Goal: Transaction & Acquisition: Book appointment/travel/reservation

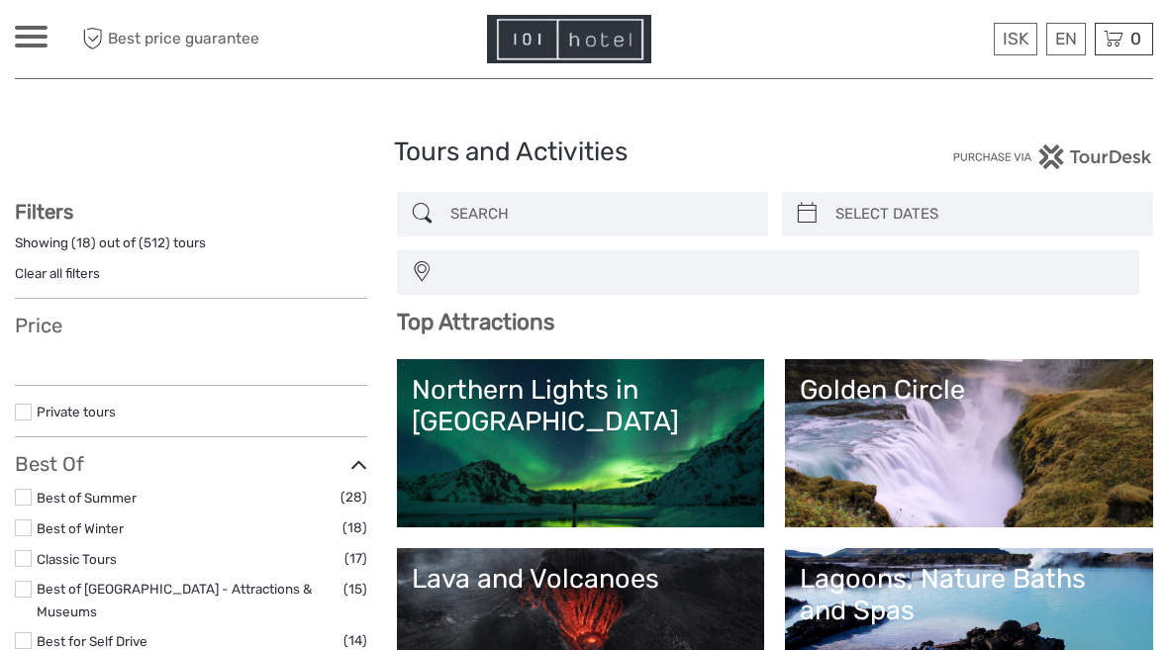
select select
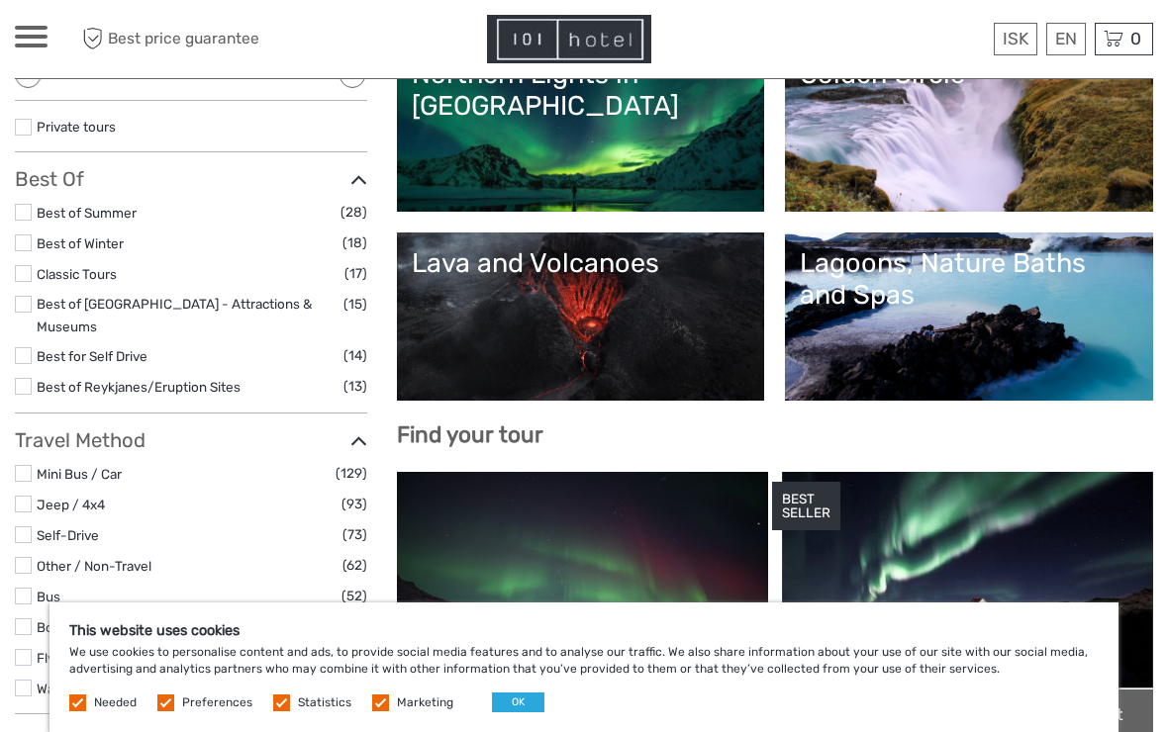
scroll to position [317, 0]
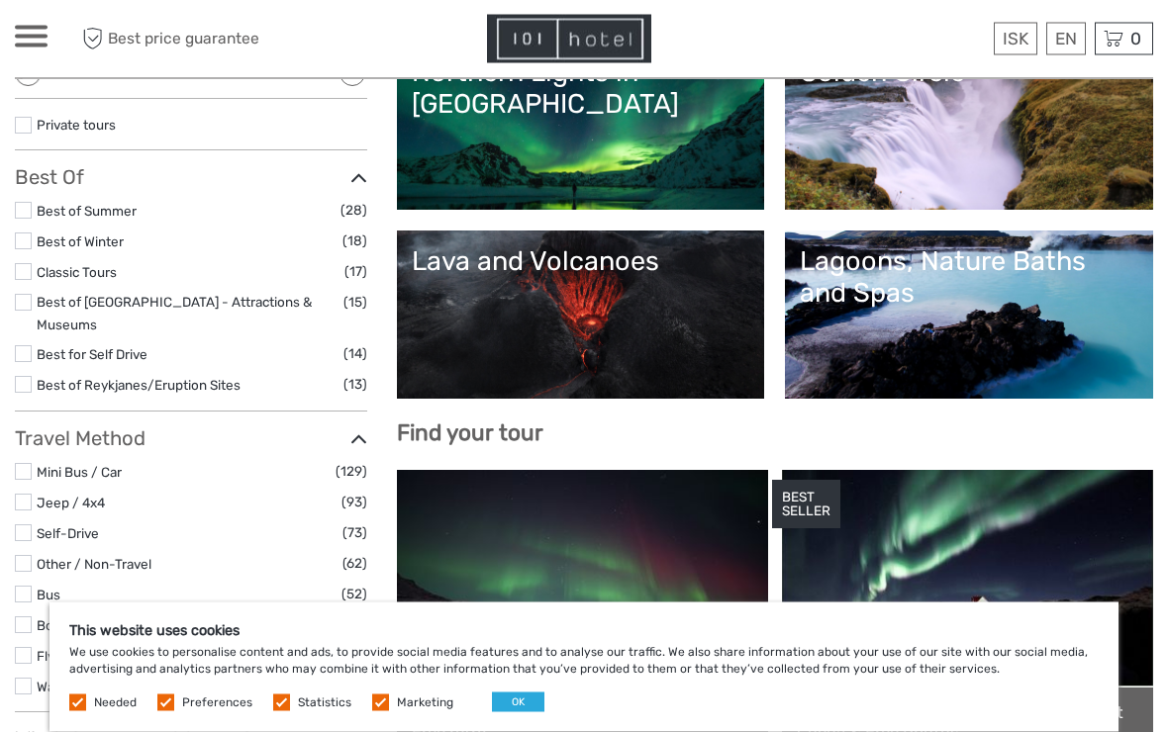
click at [161, 649] on label at bounding box center [165, 703] width 17 height 17
click at [0, 0] on input "checkbox" at bounding box center [0, 0] width 0 height 0
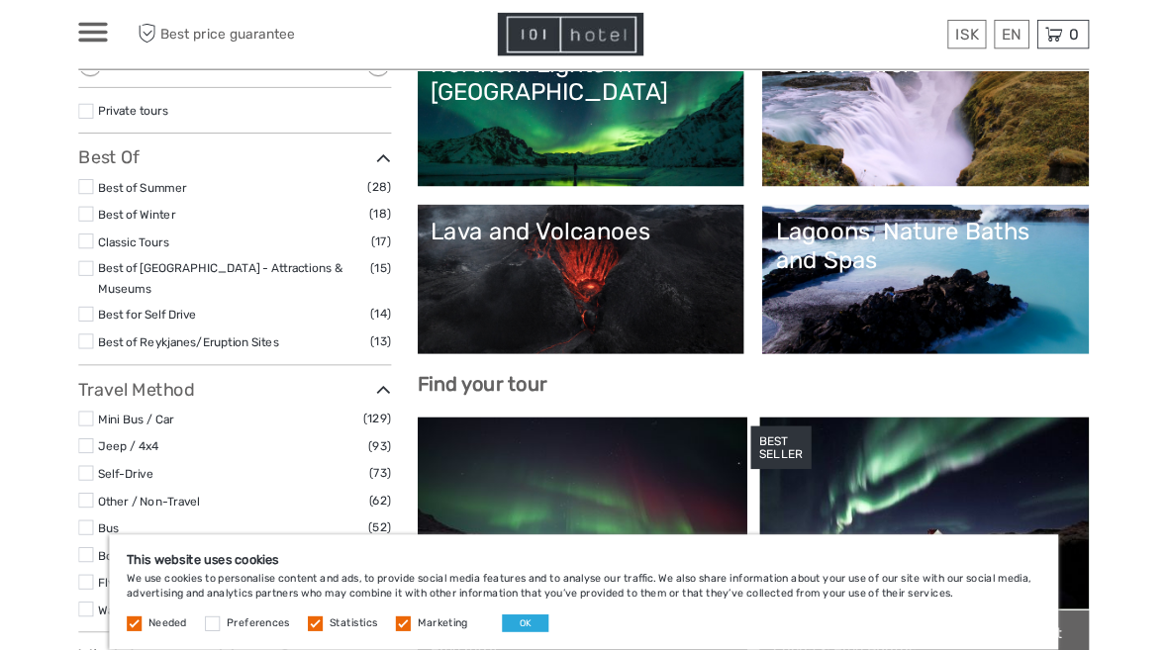
scroll to position [318, 0]
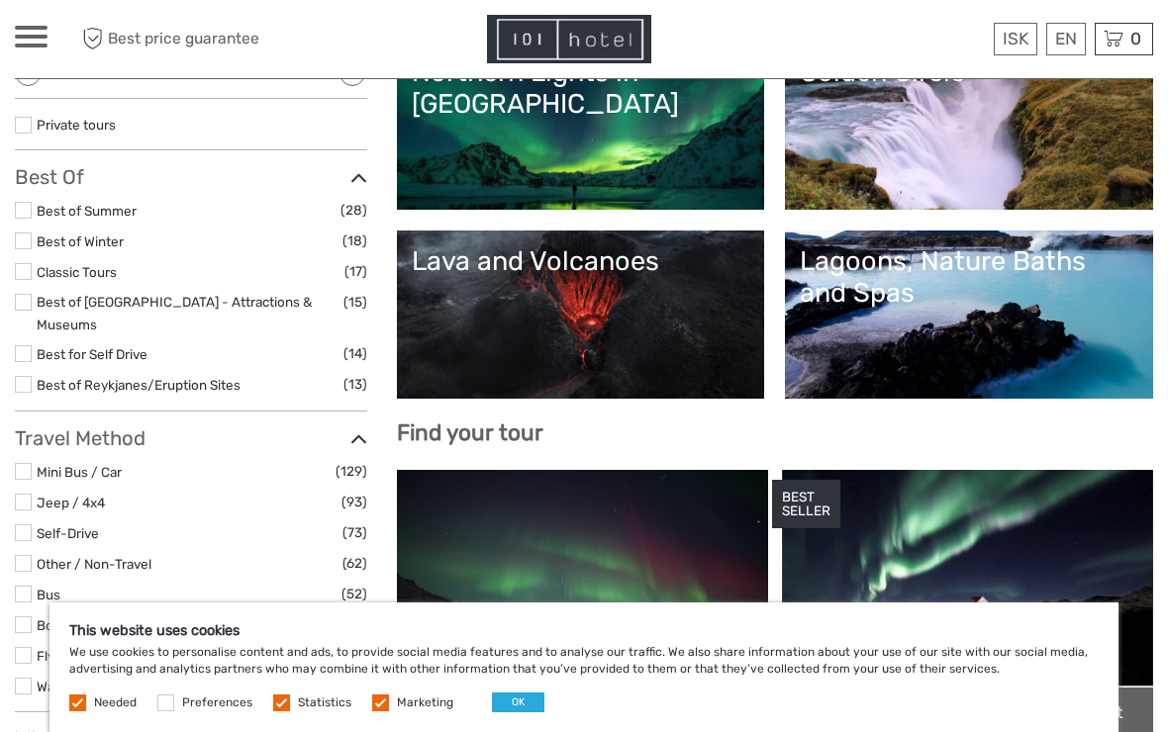
click at [273, 649] on label at bounding box center [281, 703] width 17 height 17
click at [0, 0] on input "checkbox" at bounding box center [0, 0] width 0 height 0
click at [381, 649] on label at bounding box center [380, 703] width 17 height 17
click at [0, 0] on input "checkbox" at bounding box center [0, 0] width 0 height 0
click at [76, 649] on label at bounding box center [77, 703] width 17 height 17
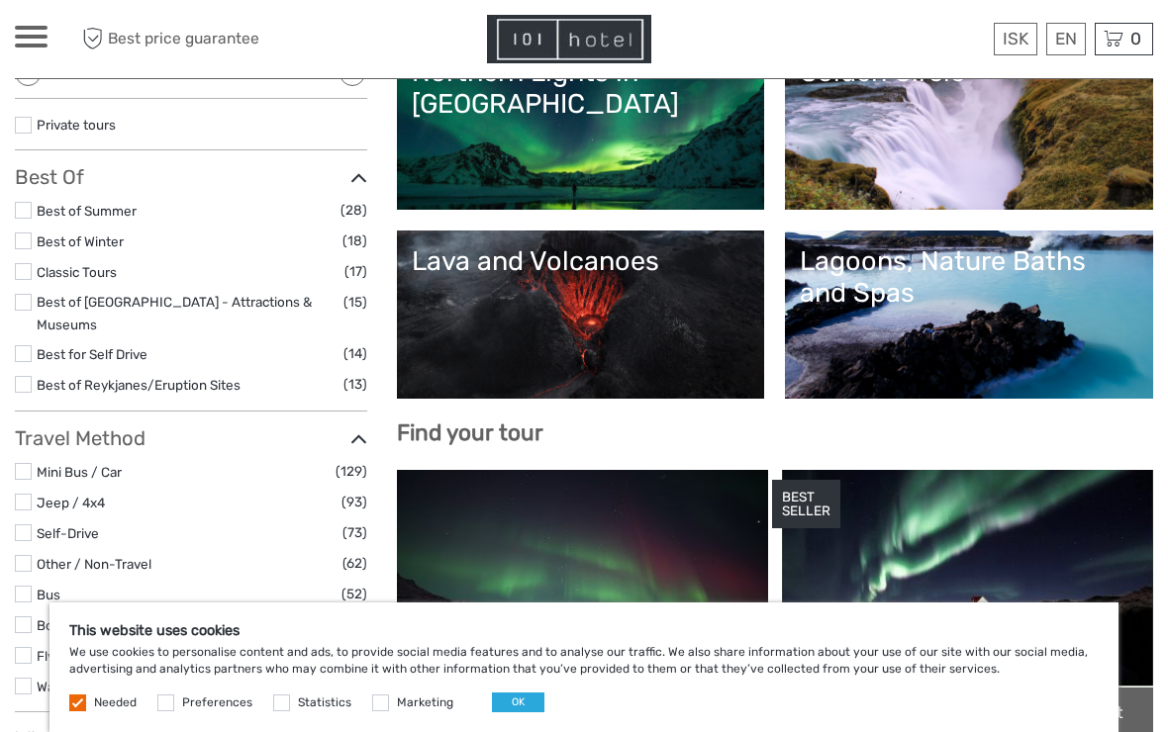
click at [513, 649] on button "OK" at bounding box center [518, 703] width 52 height 20
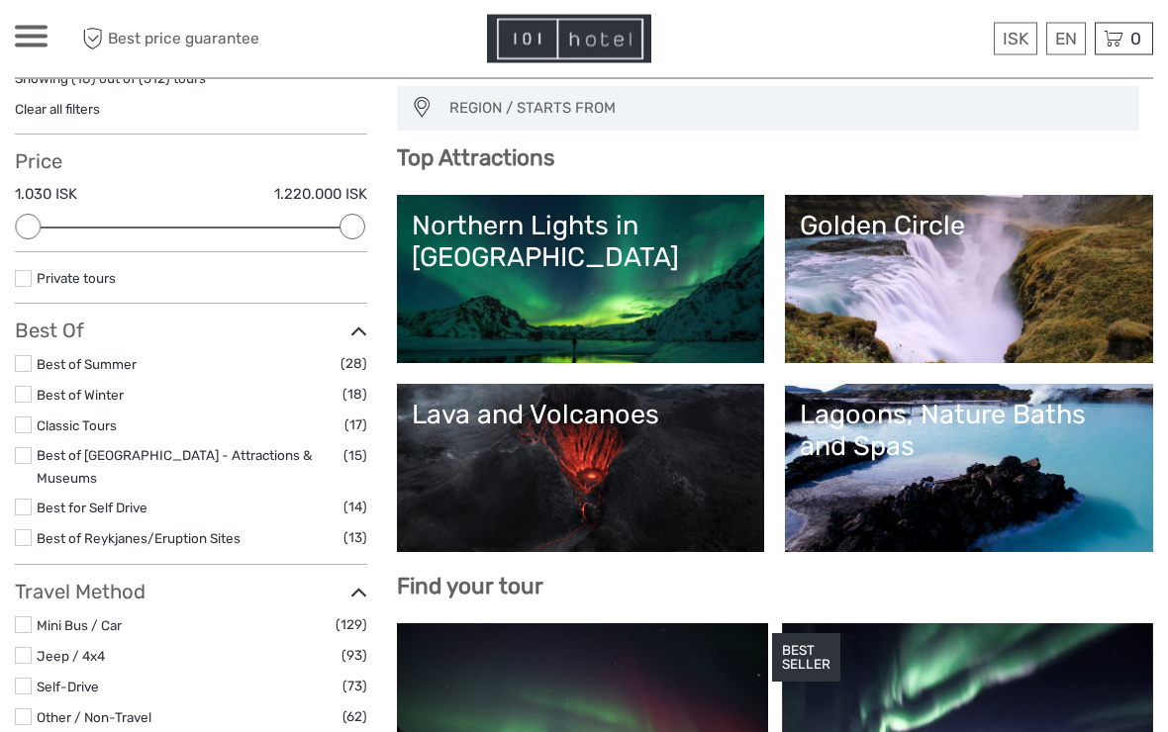
scroll to position [164, 0]
click at [536, 431] on link "Lava and Volcanoes" at bounding box center [581, 468] width 338 height 139
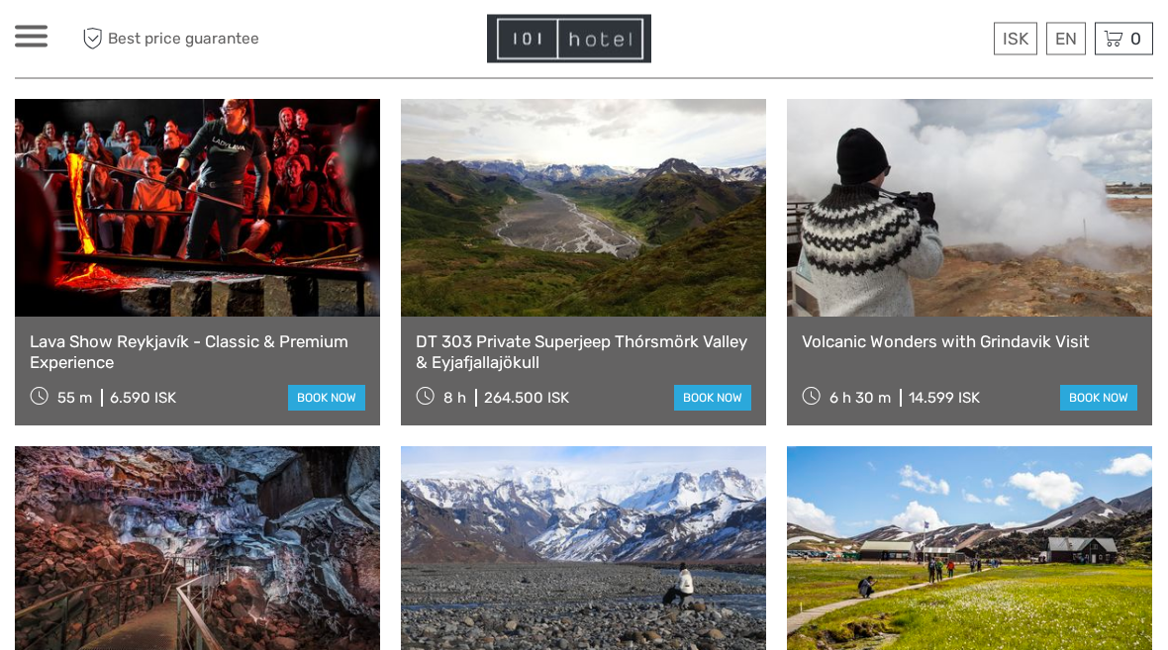
scroll to position [1151, 0]
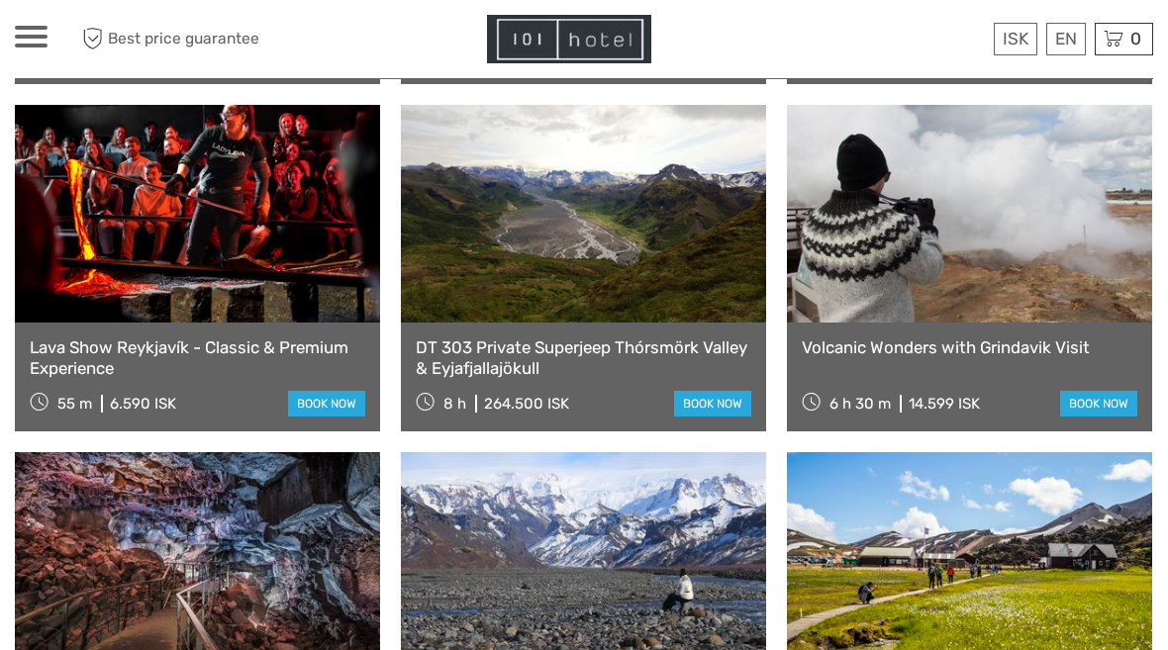
click at [931, 233] on link at bounding box center [969, 214] width 365 height 218
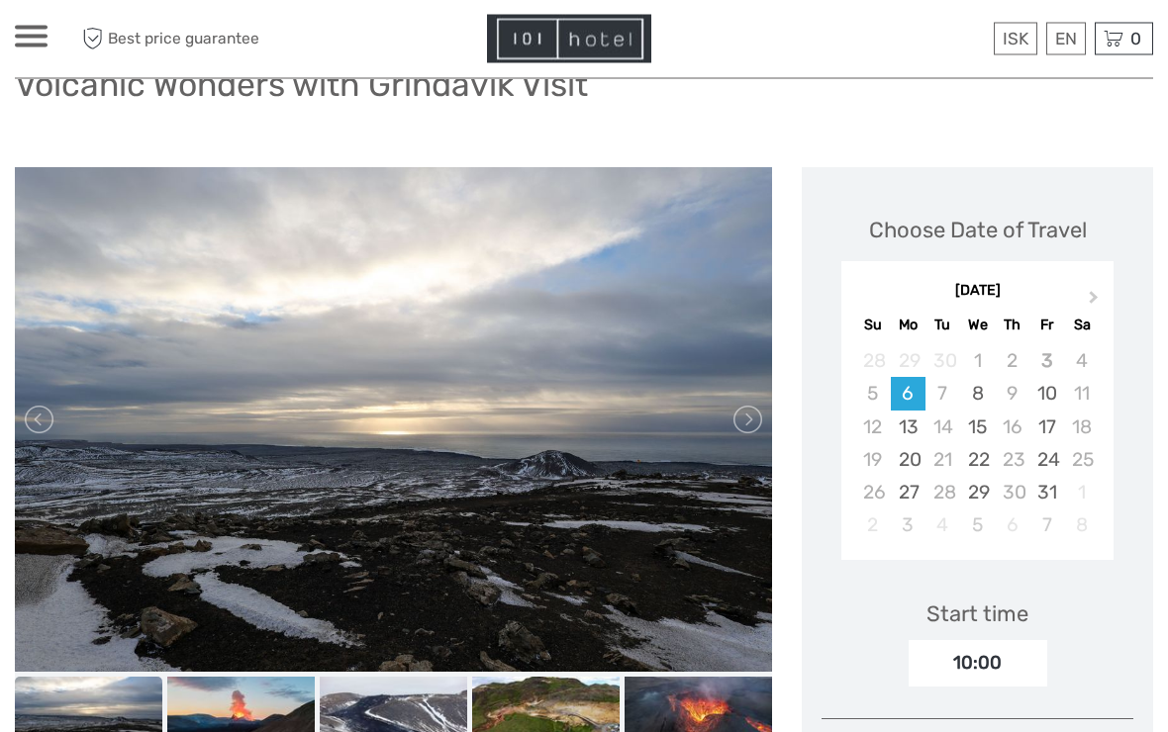
scroll to position [219, 0]
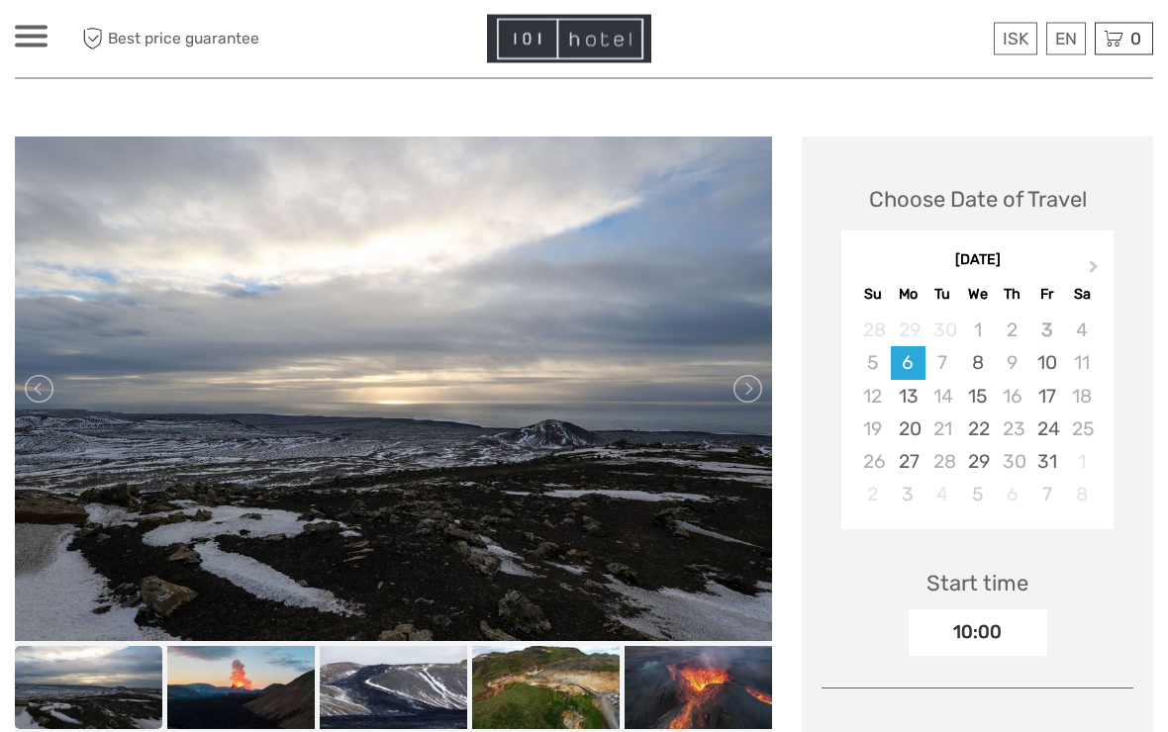
click at [749, 393] on link at bounding box center [746, 390] width 32 height 32
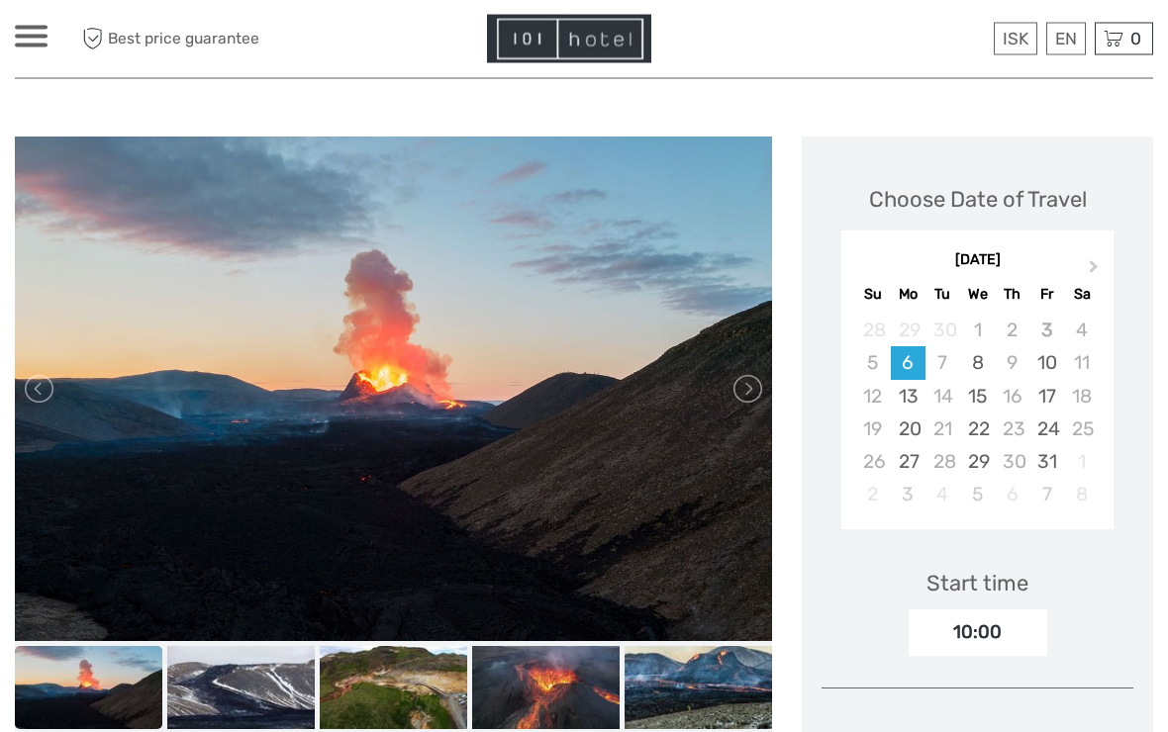
scroll to position [220, 0]
click at [756, 387] on link at bounding box center [746, 389] width 32 height 32
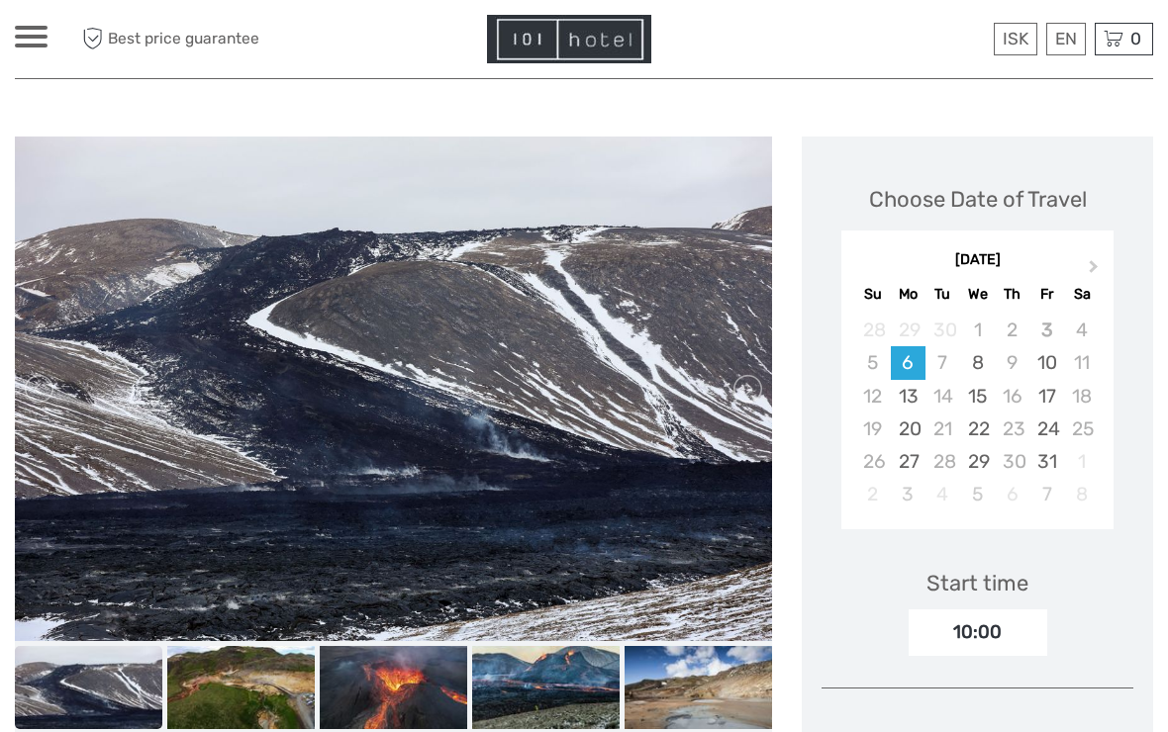
click at [754, 385] on link at bounding box center [746, 389] width 32 height 32
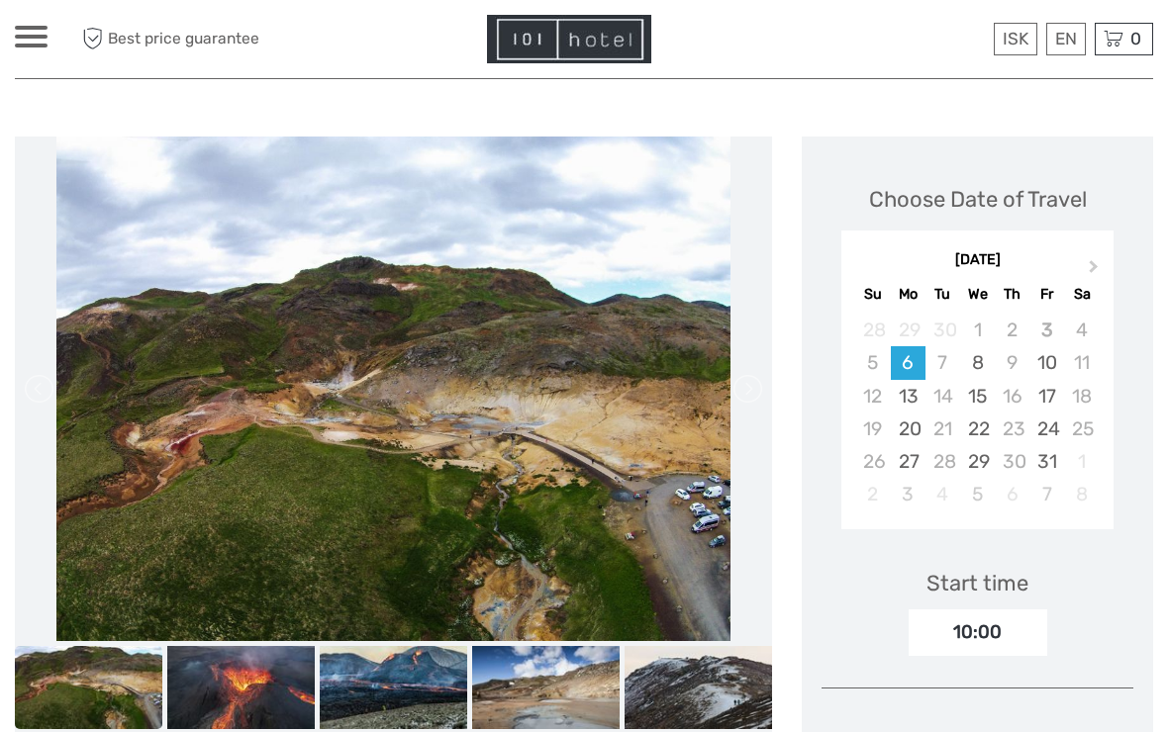
click at [750, 390] on link at bounding box center [746, 389] width 32 height 32
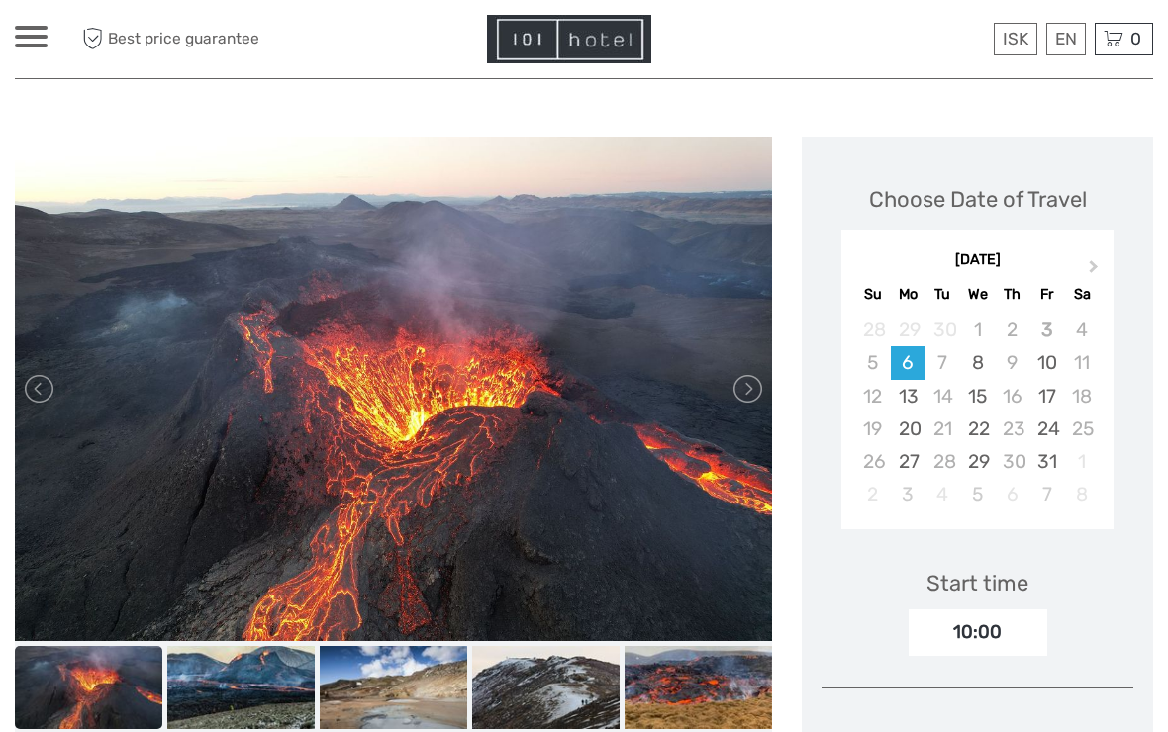
click at [45, 399] on link at bounding box center [41, 389] width 32 height 32
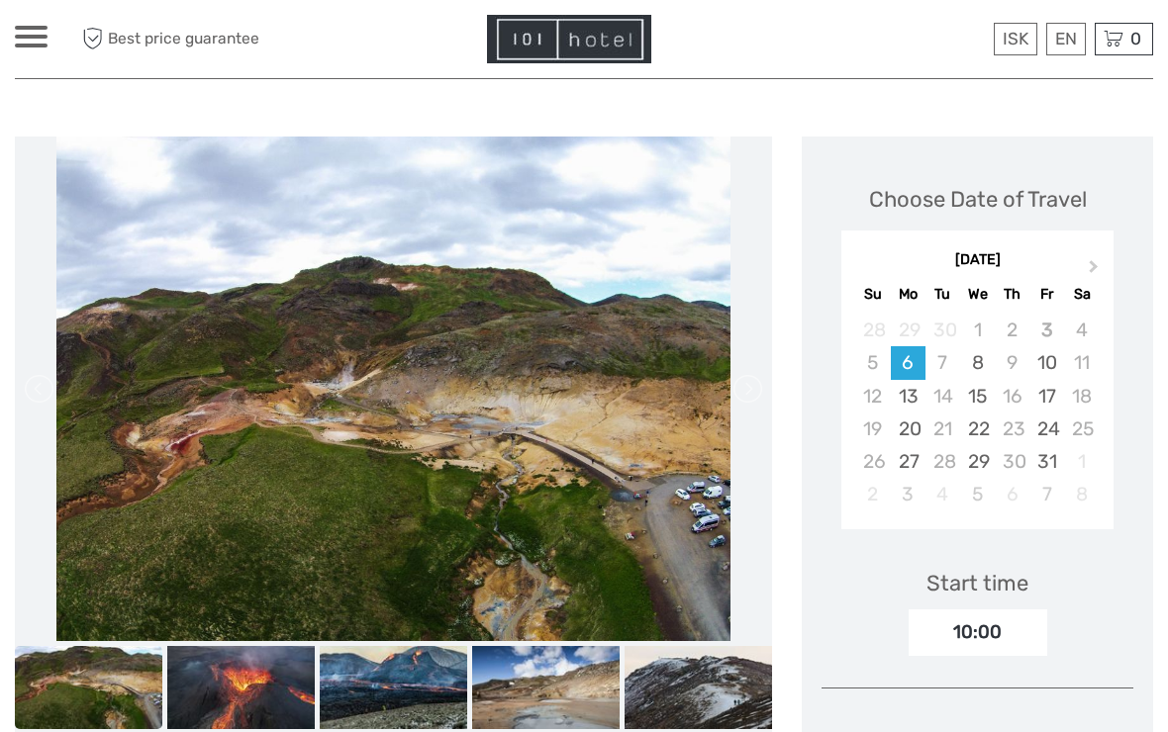
click at [759, 400] on link at bounding box center [746, 389] width 32 height 32
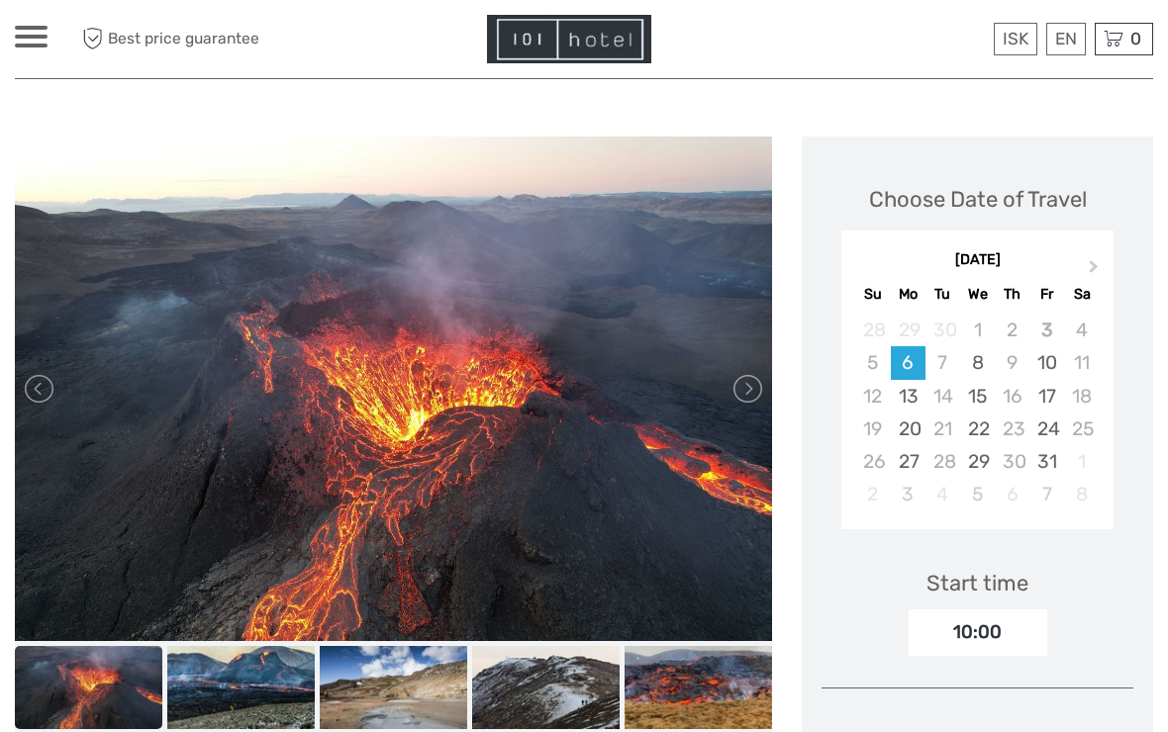
click at [753, 389] on link at bounding box center [746, 389] width 32 height 32
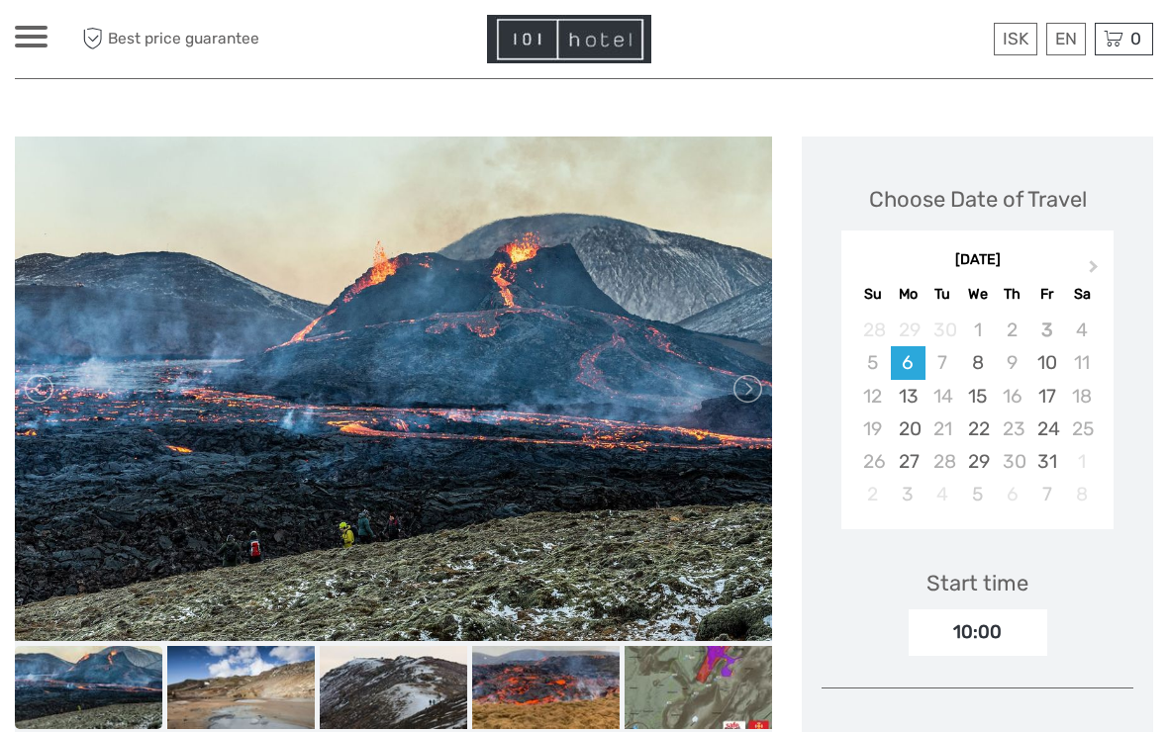
click at [750, 389] on link at bounding box center [746, 389] width 32 height 32
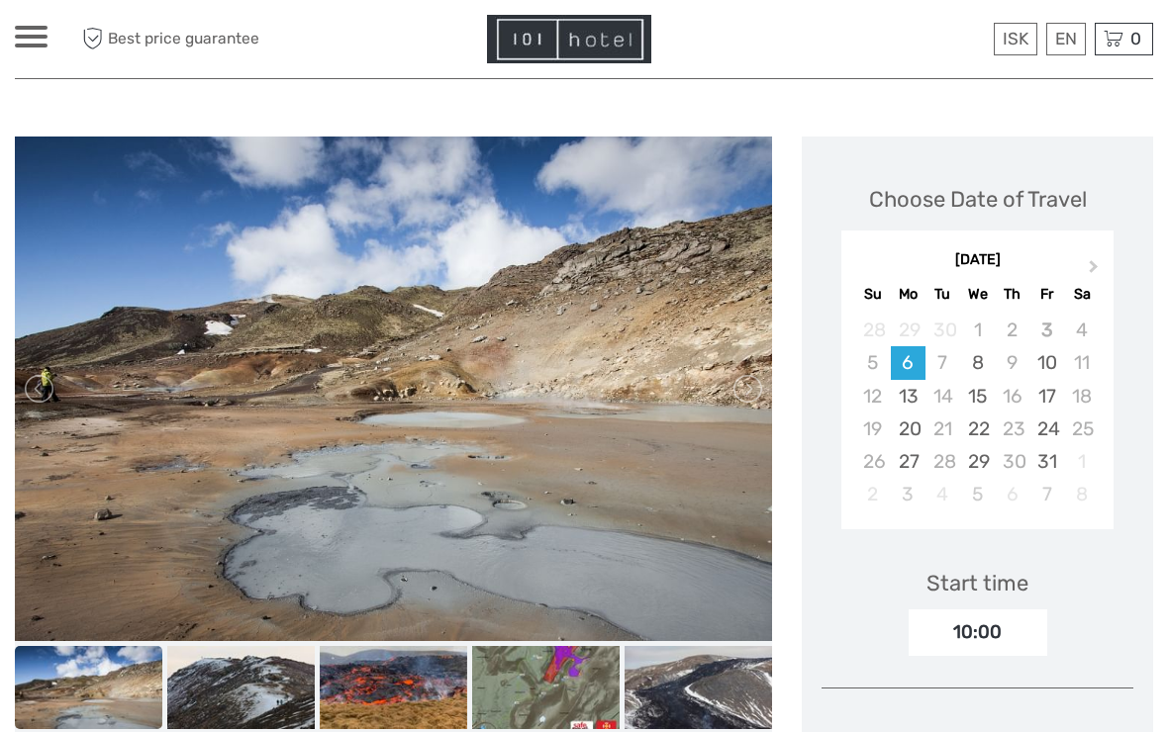
click at [761, 388] on link at bounding box center [746, 389] width 32 height 32
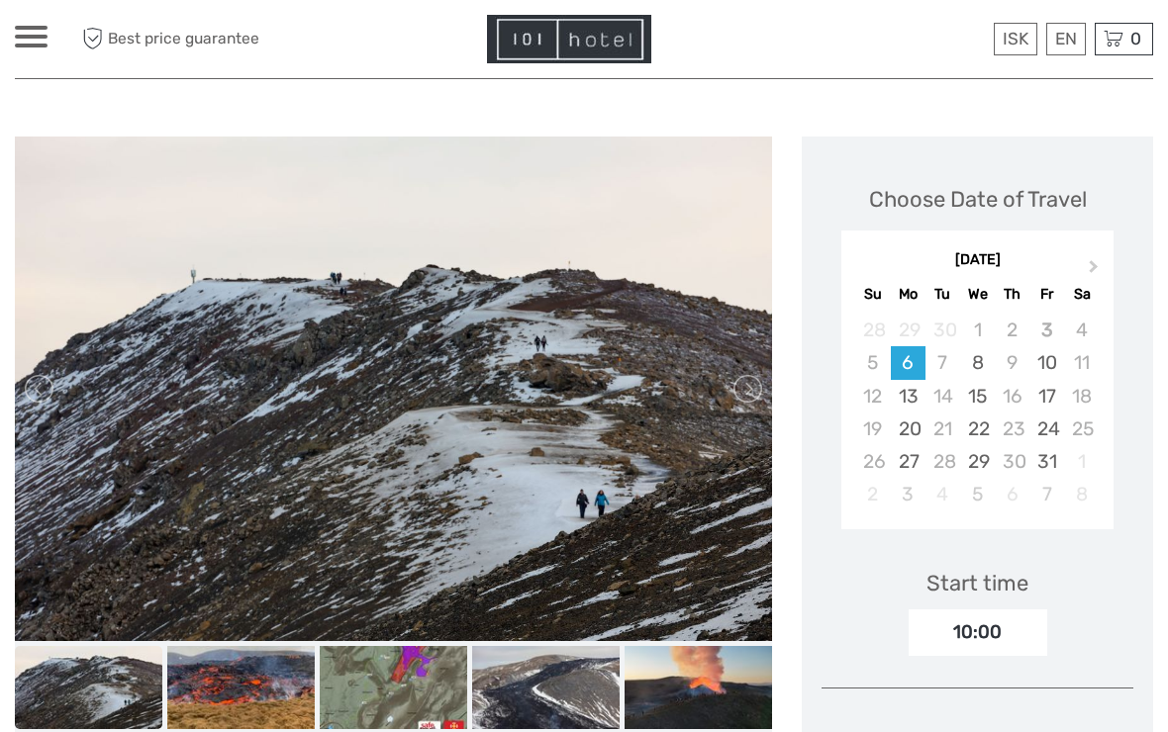
click at [752, 394] on link at bounding box center [746, 389] width 32 height 32
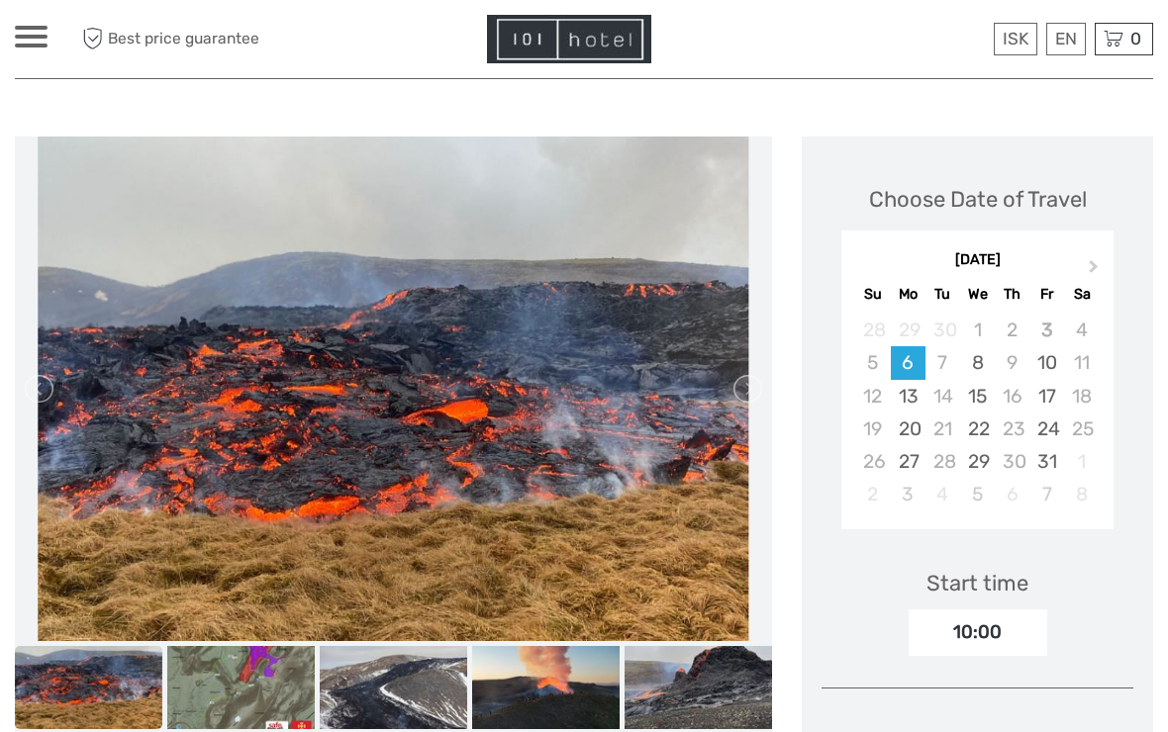
click at [35, 388] on link at bounding box center [41, 389] width 32 height 32
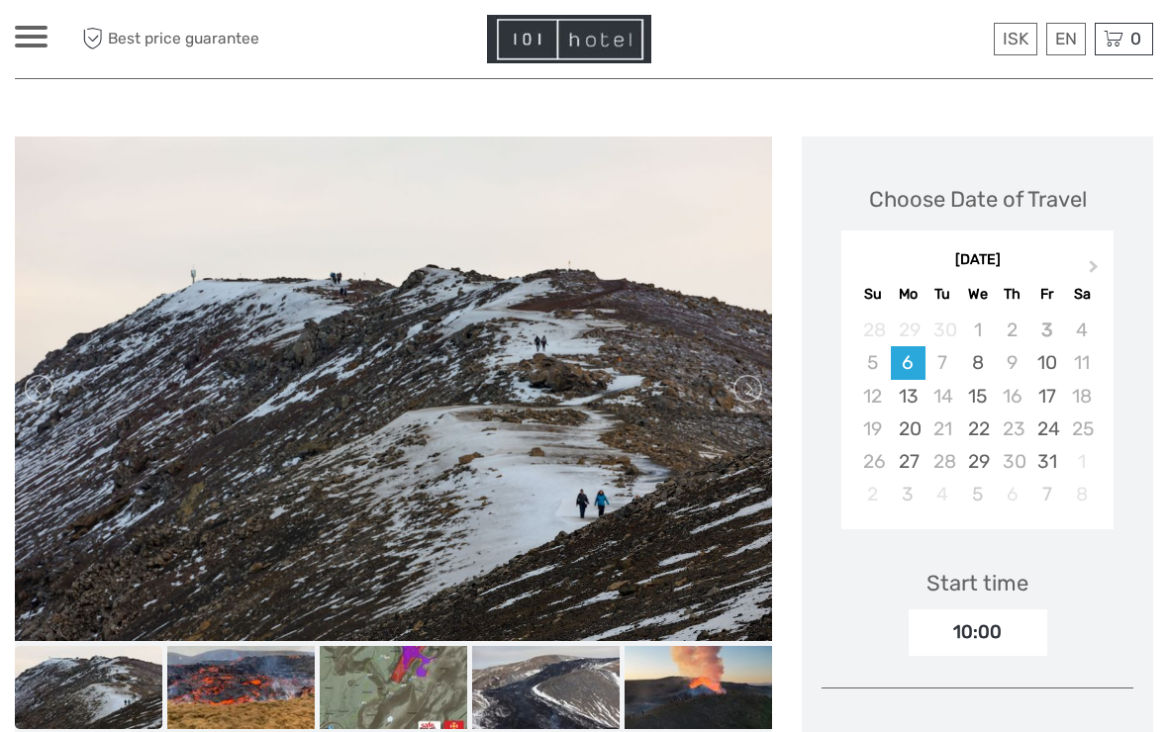
click at [758, 390] on link at bounding box center [746, 389] width 32 height 32
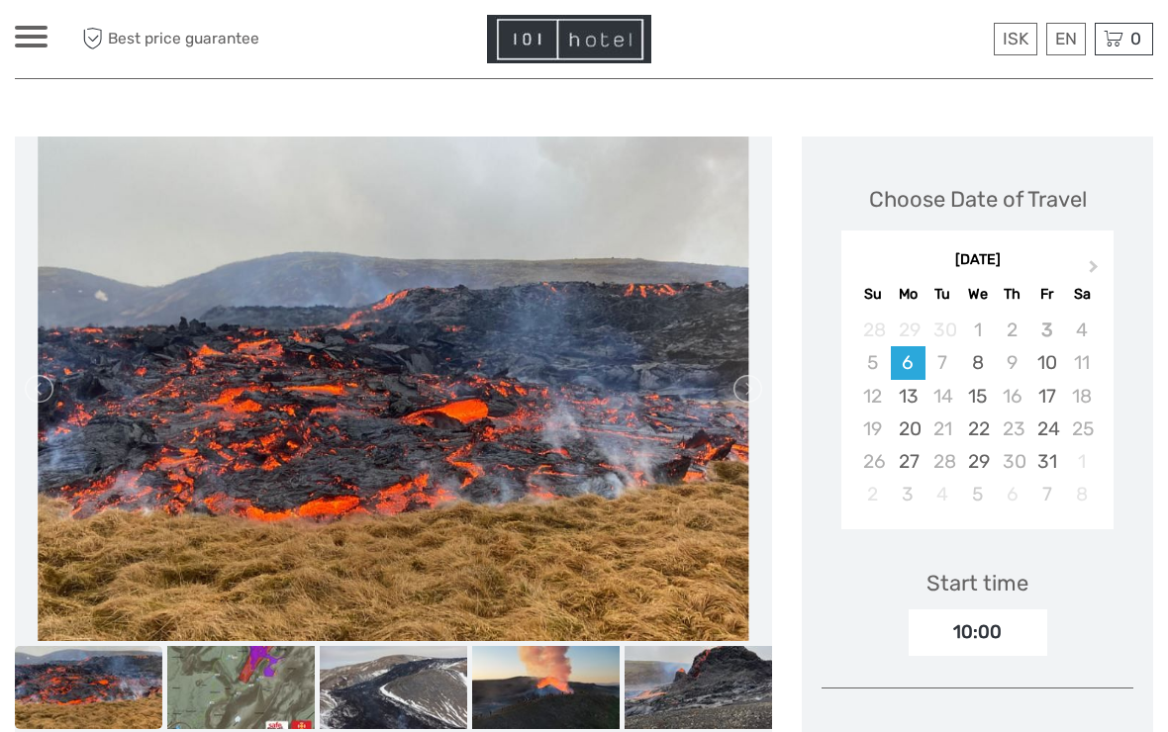
click at [760, 384] on link at bounding box center [746, 389] width 32 height 32
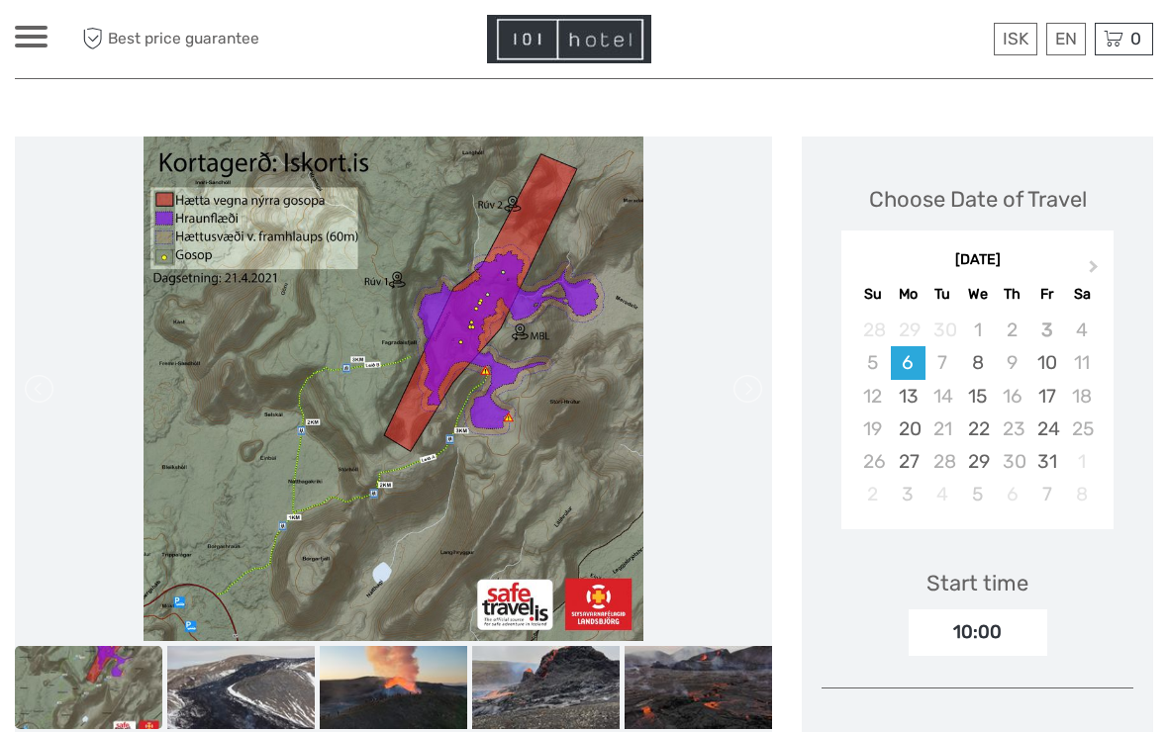
click at [751, 389] on link at bounding box center [746, 389] width 32 height 32
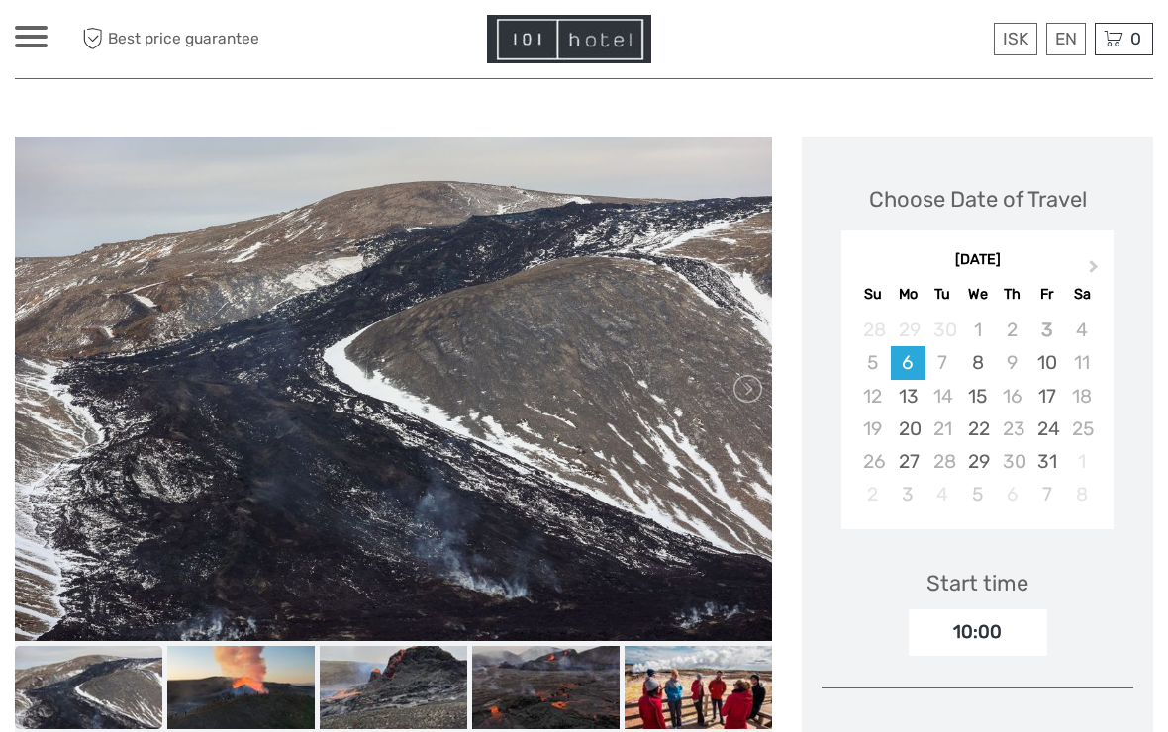
click at [749, 391] on link at bounding box center [746, 389] width 32 height 32
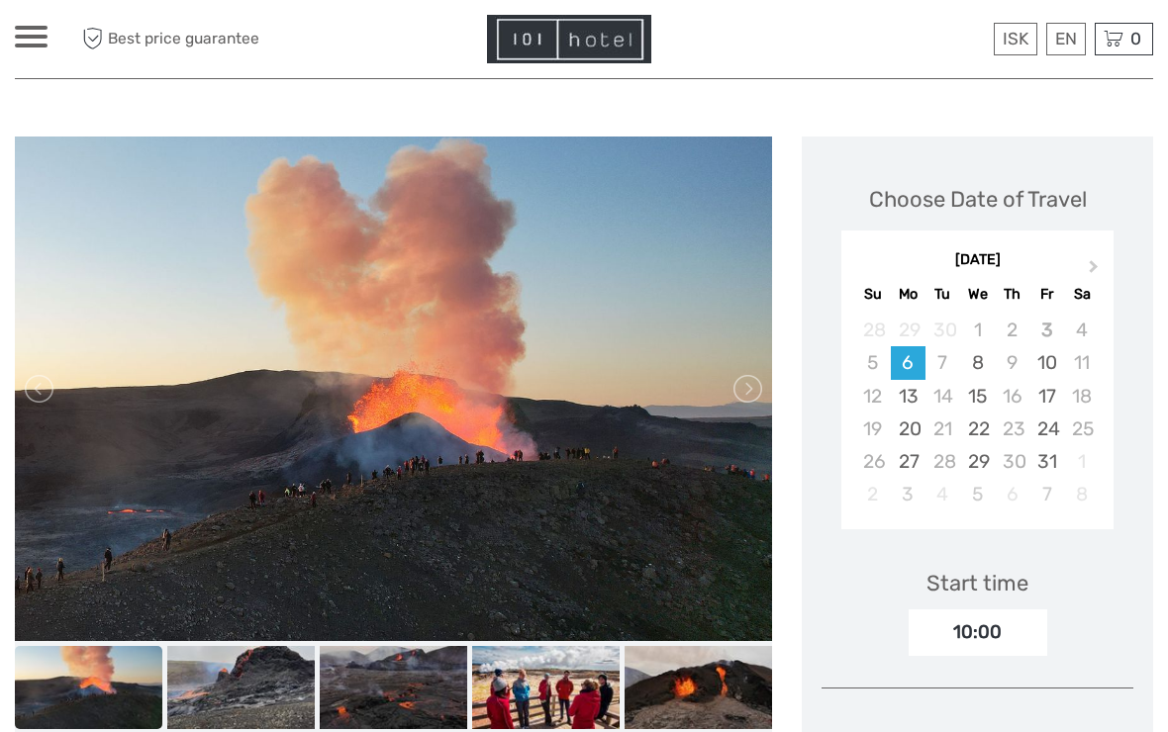
click at [749, 383] on link at bounding box center [746, 389] width 32 height 32
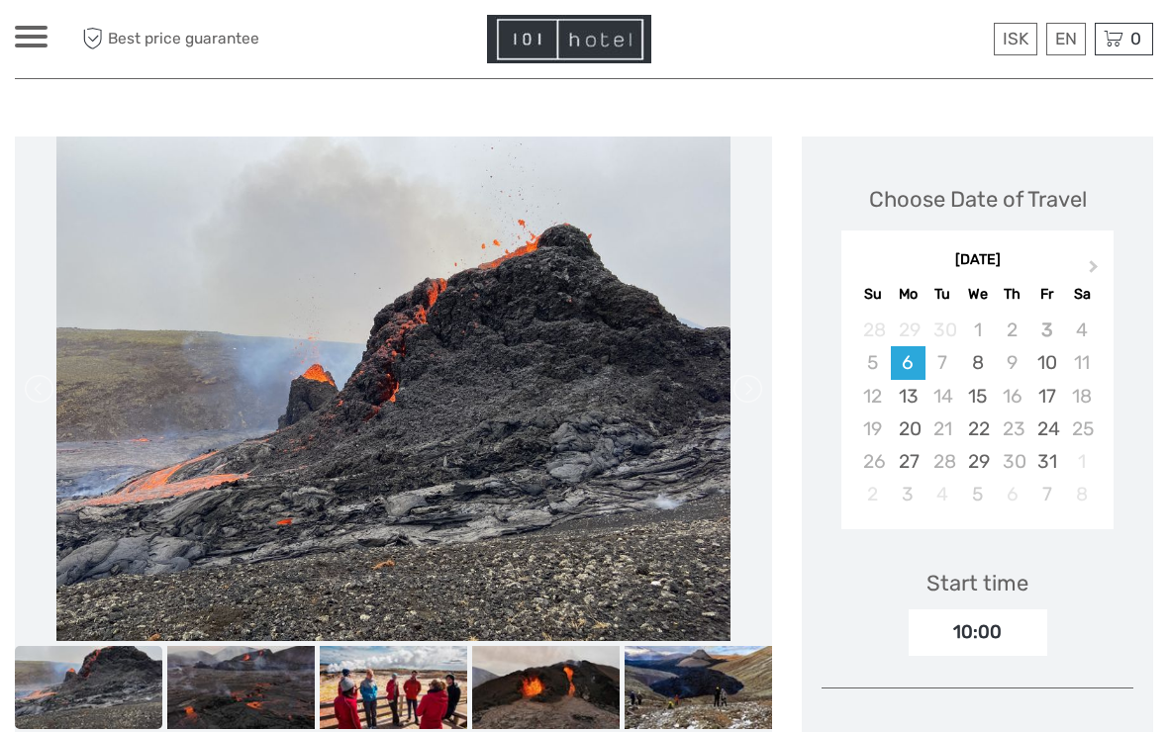
click at [758, 393] on link at bounding box center [746, 389] width 32 height 32
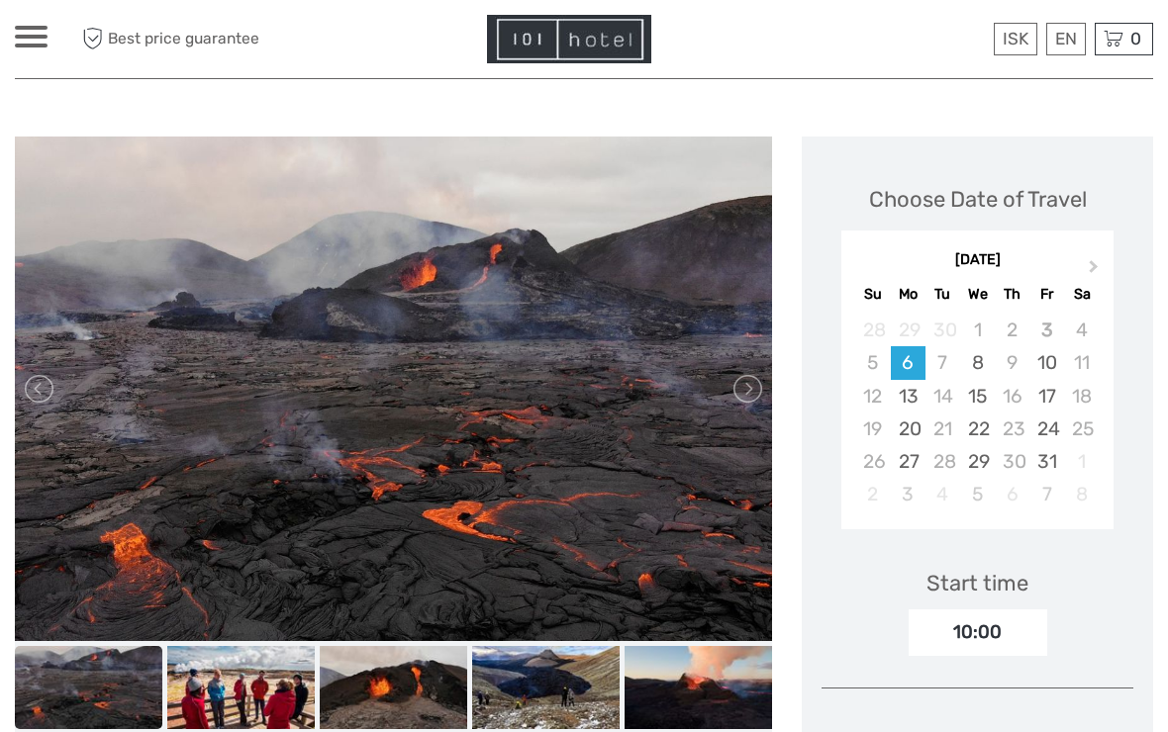
click at [756, 394] on link at bounding box center [746, 389] width 32 height 32
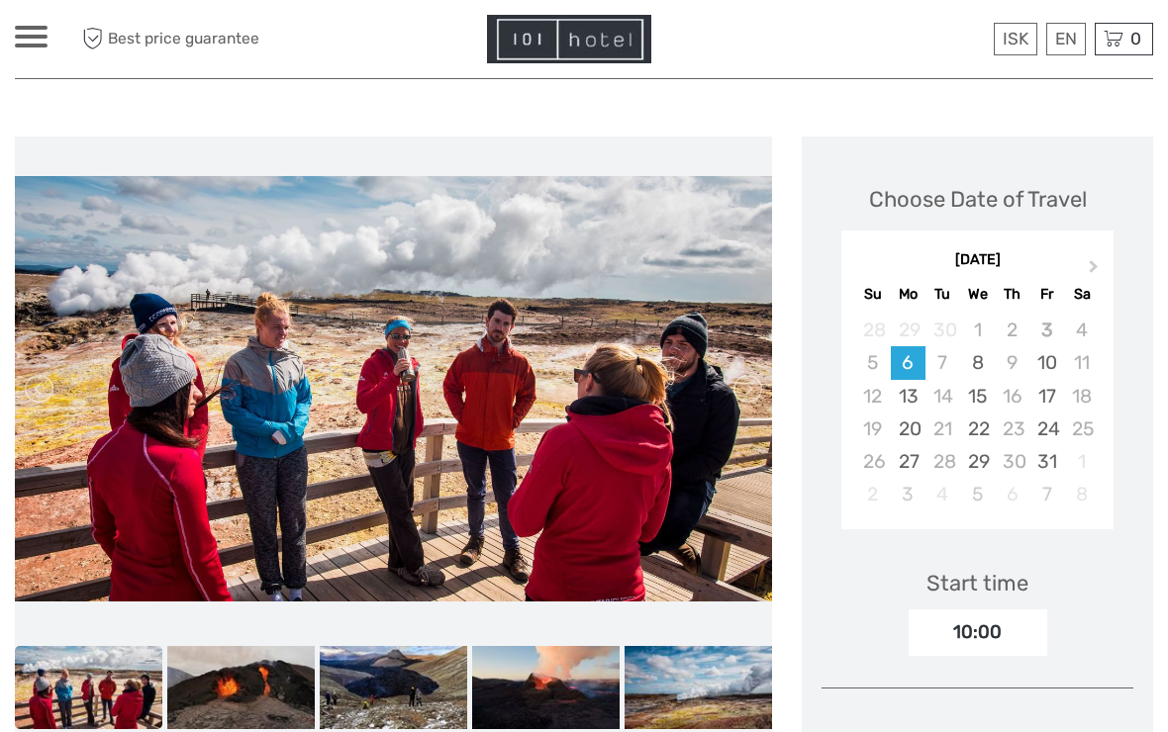
click at [756, 386] on link at bounding box center [746, 389] width 32 height 32
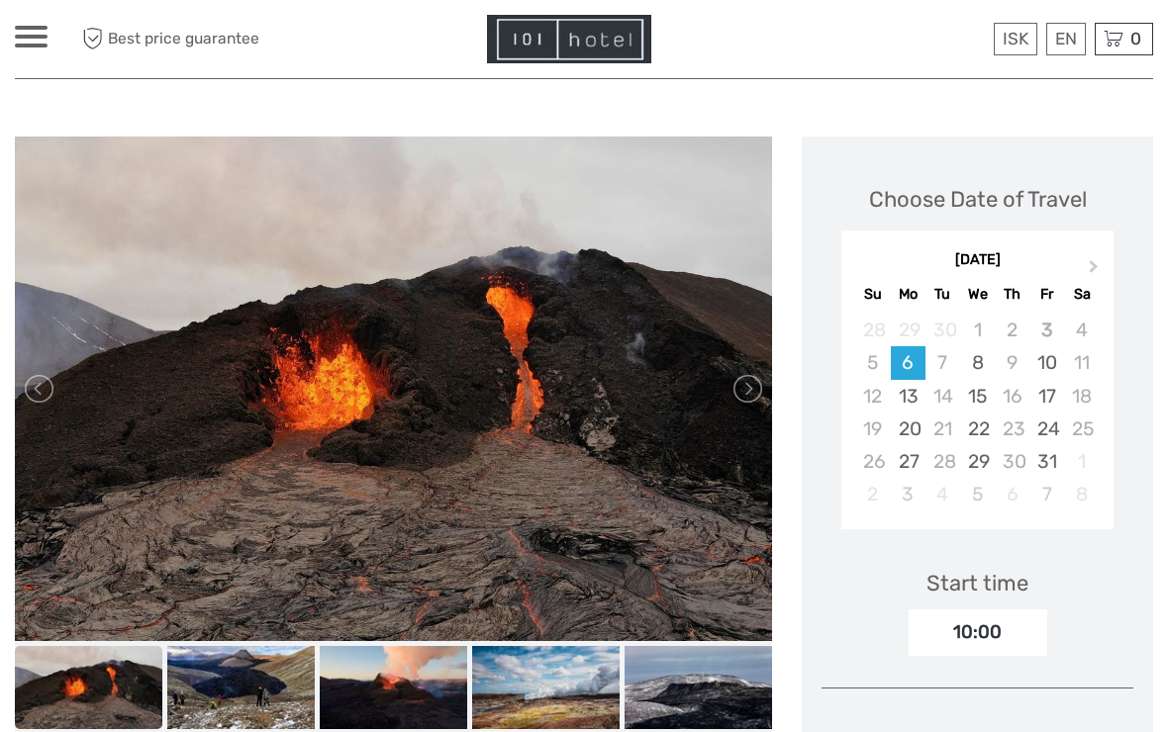
click at [27, 404] on img at bounding box center [393, 389] width 757 height 505
click at [34, 377] on link at bounding box center [41, 389] width 32 height 32
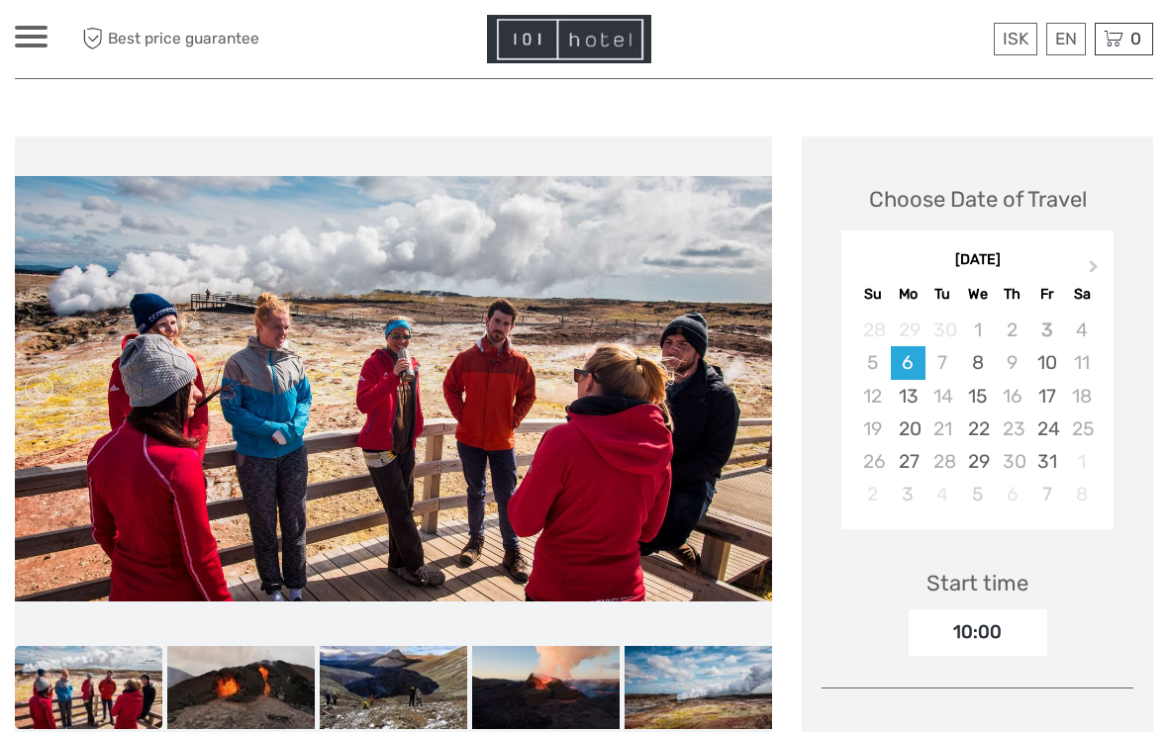
click at [747, 391] on link at bounding box center [746, 389] width 32 height 32
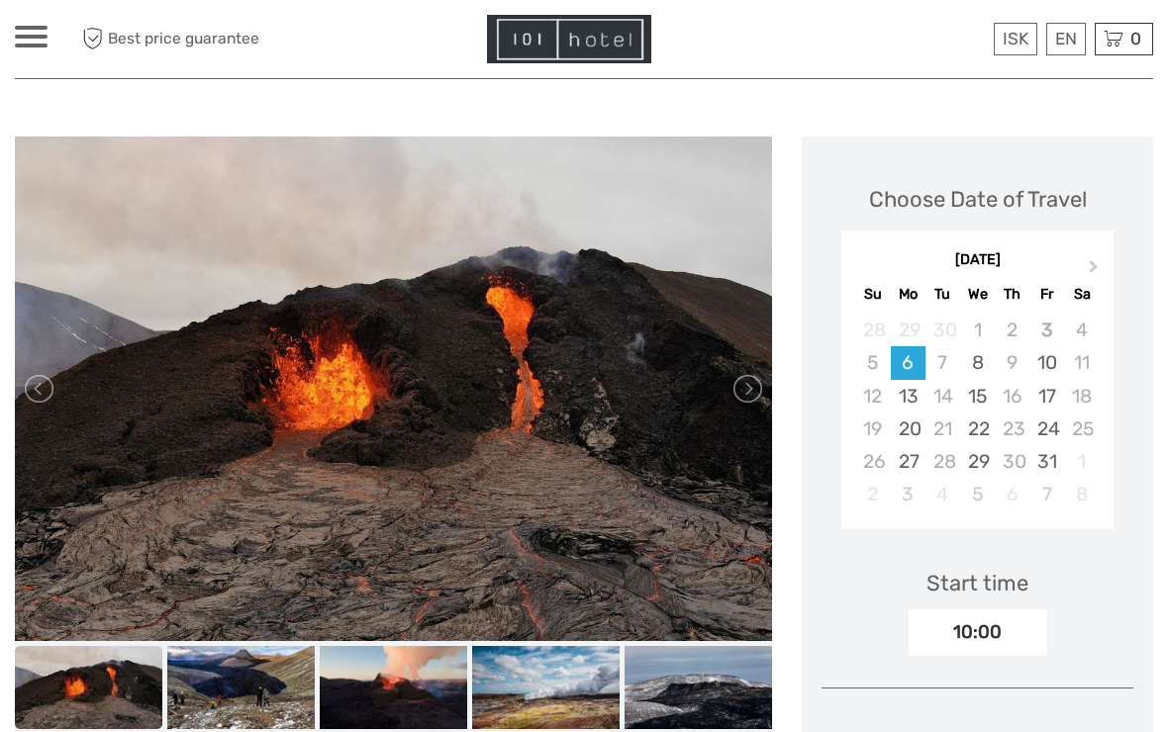
click at [754, 384] on link at bounding box center [746, 389] width 32 height 32
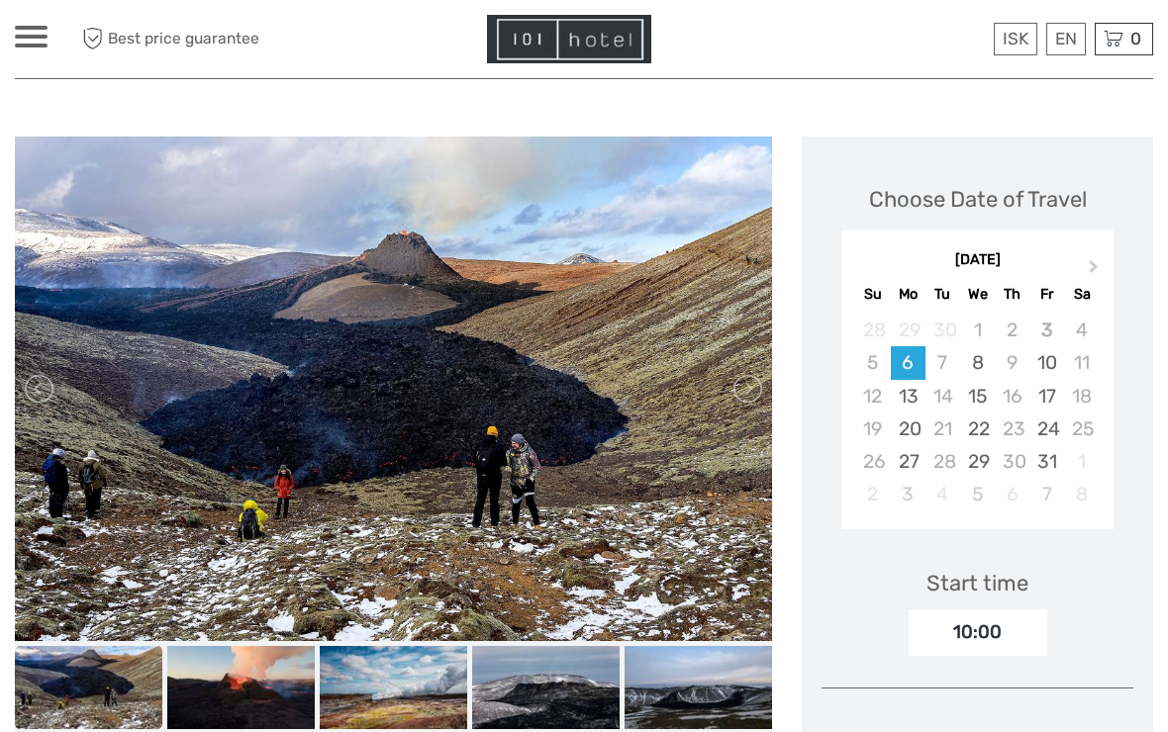
click at [756, 382] on link at bounding box center [746, 389] width 32 height 32
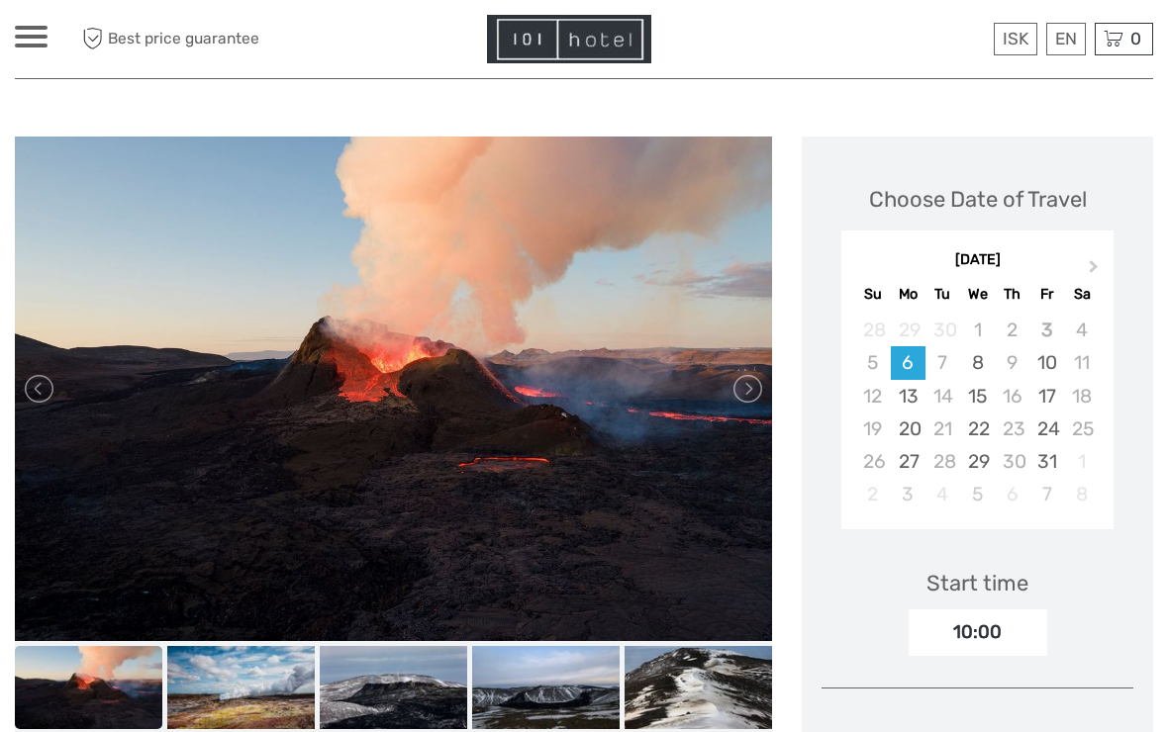
click at [30, 402] on link at bounding box center [41, 389] width 32 height 32
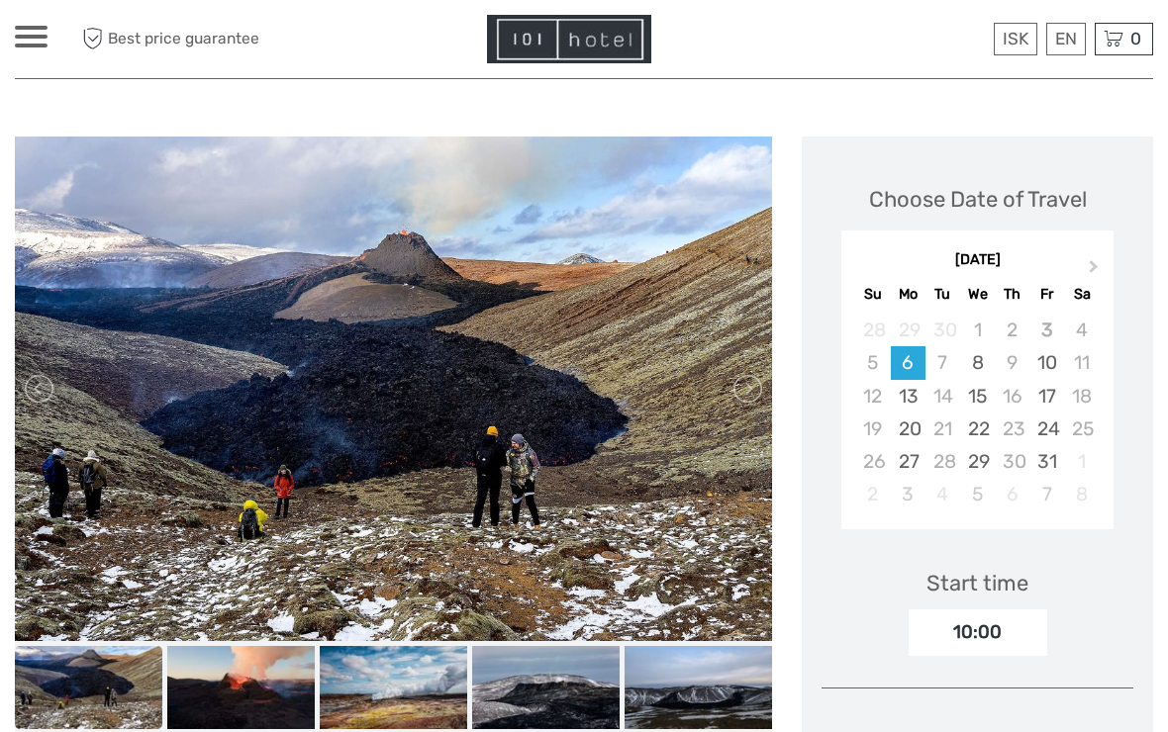
click at [752, 392] on link at bounding box center [746, 389] width 32 height 32
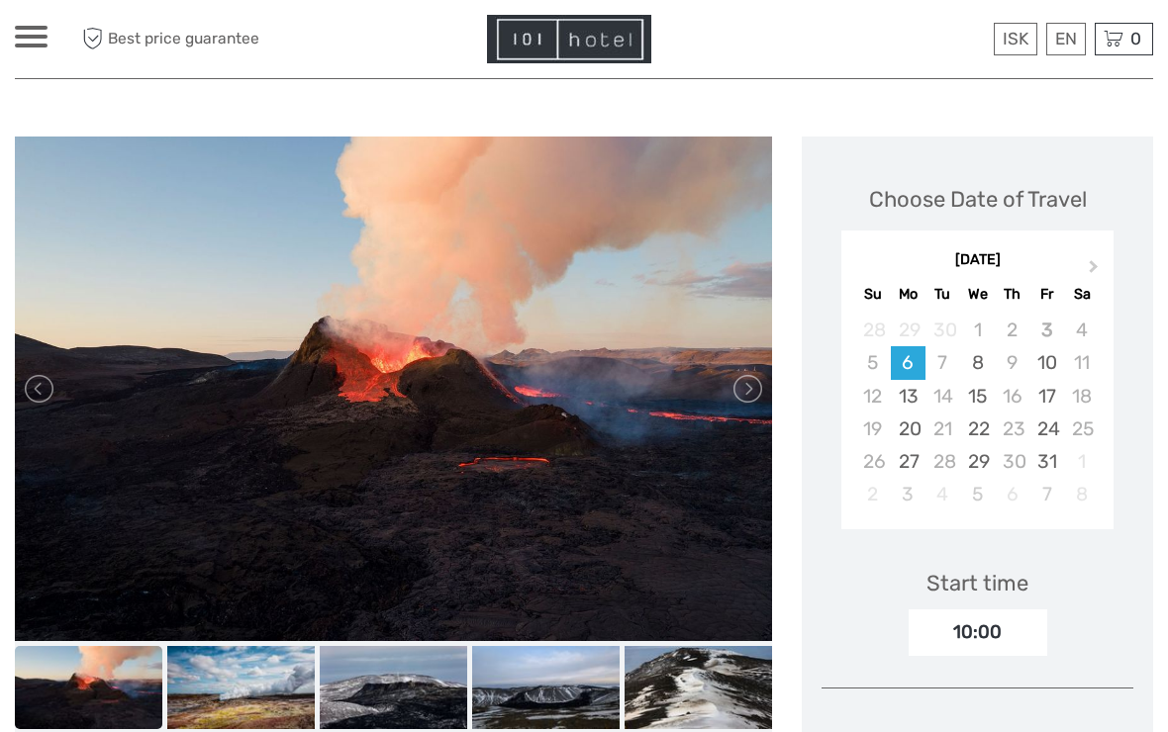
click at [756, 385] on link at bounding box center [746, 389] width 32 height 32
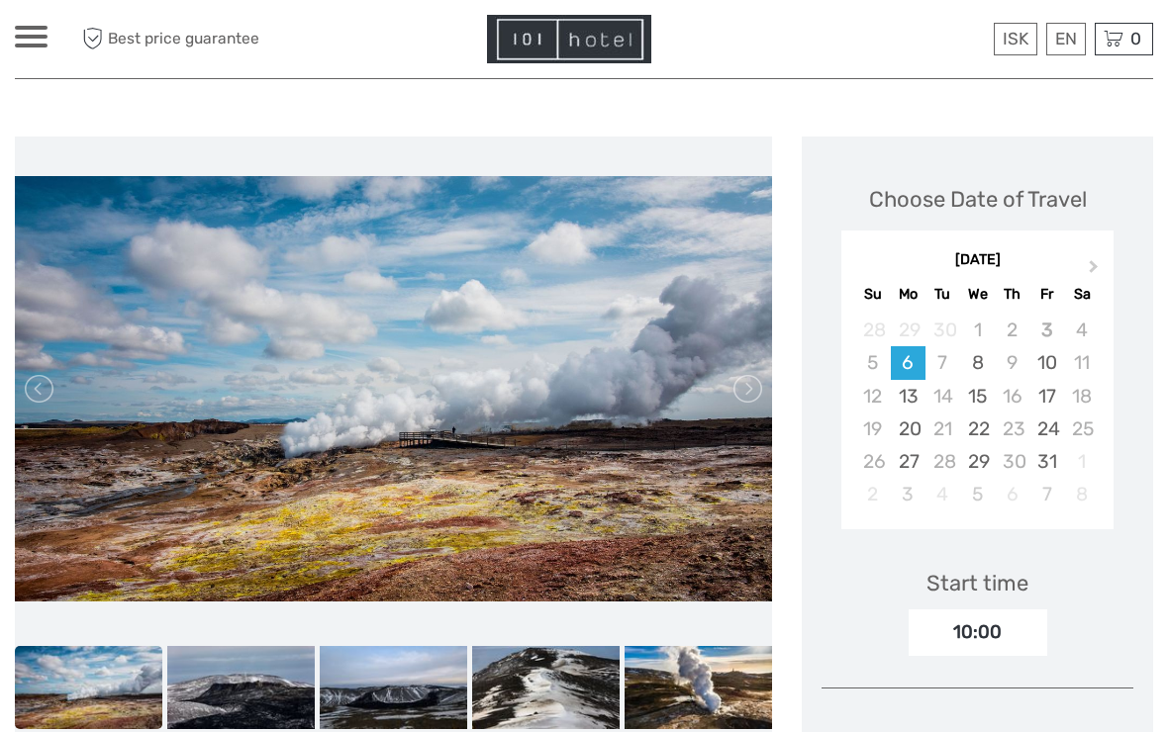
click at [759, 386] on link at bounding box center [746, 389] width 32 height 32
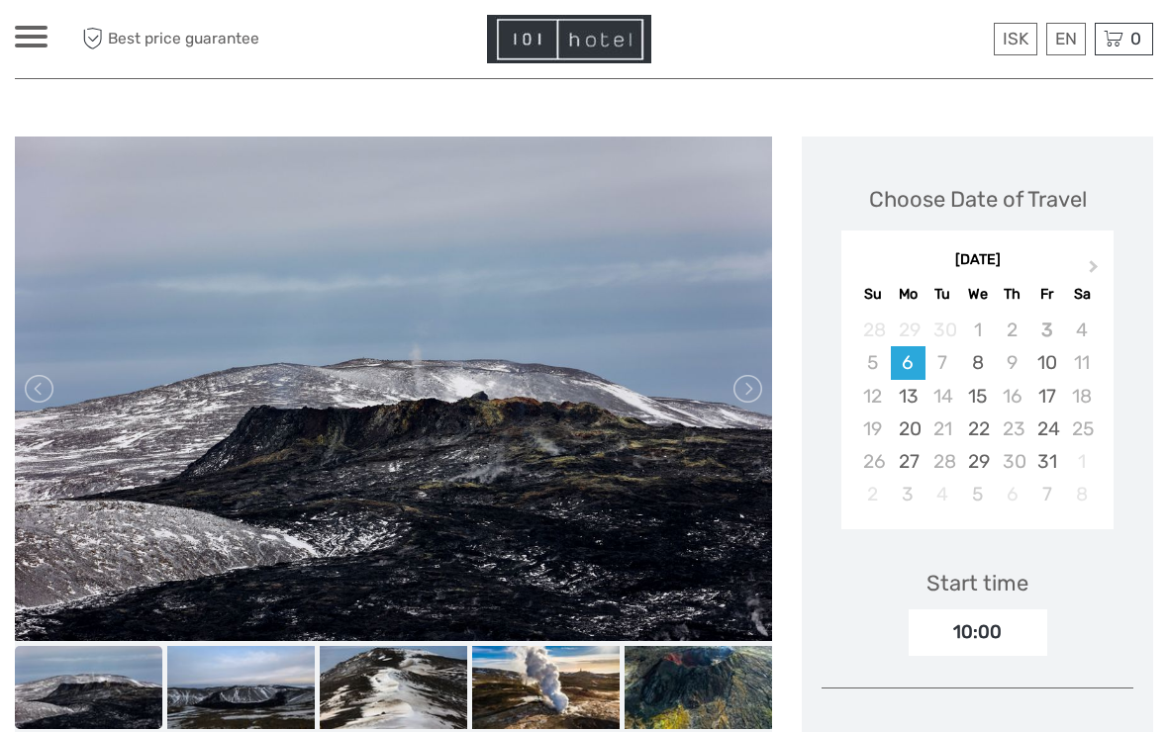
click at [746, 386] on link at bounding box center [746, 389] width 32 height 32
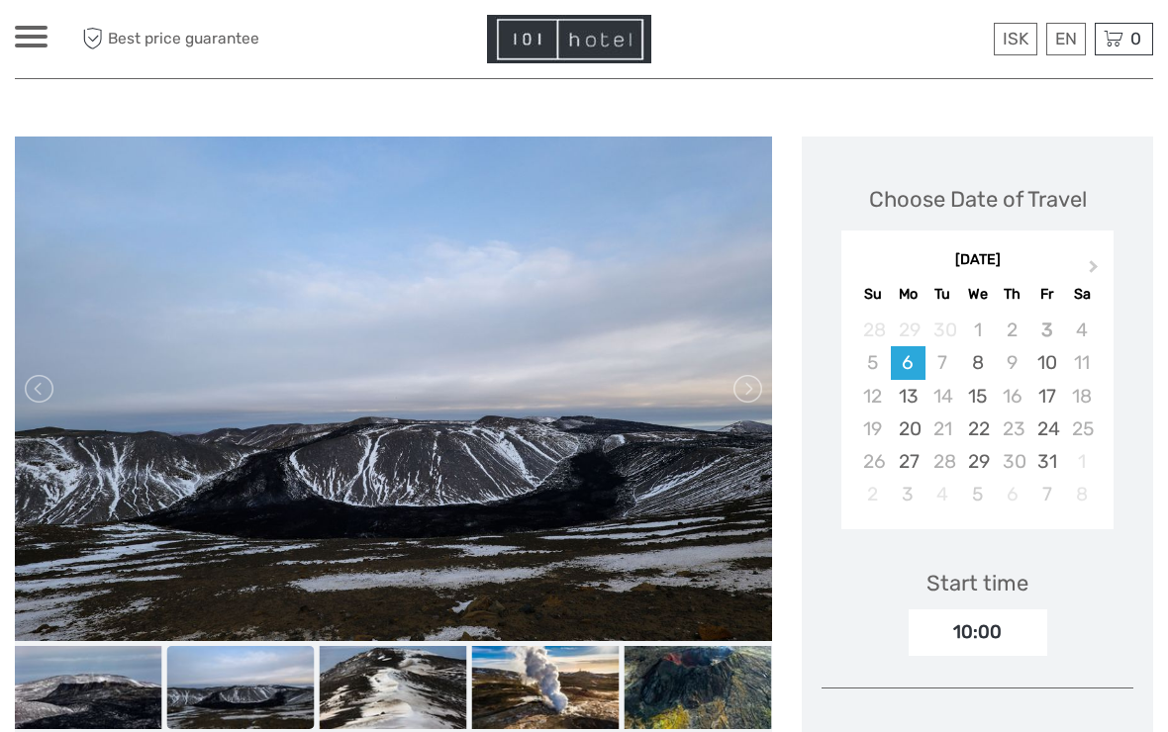
click at [755, 389] on link at bounding box center [746, 389] width 32 height 32
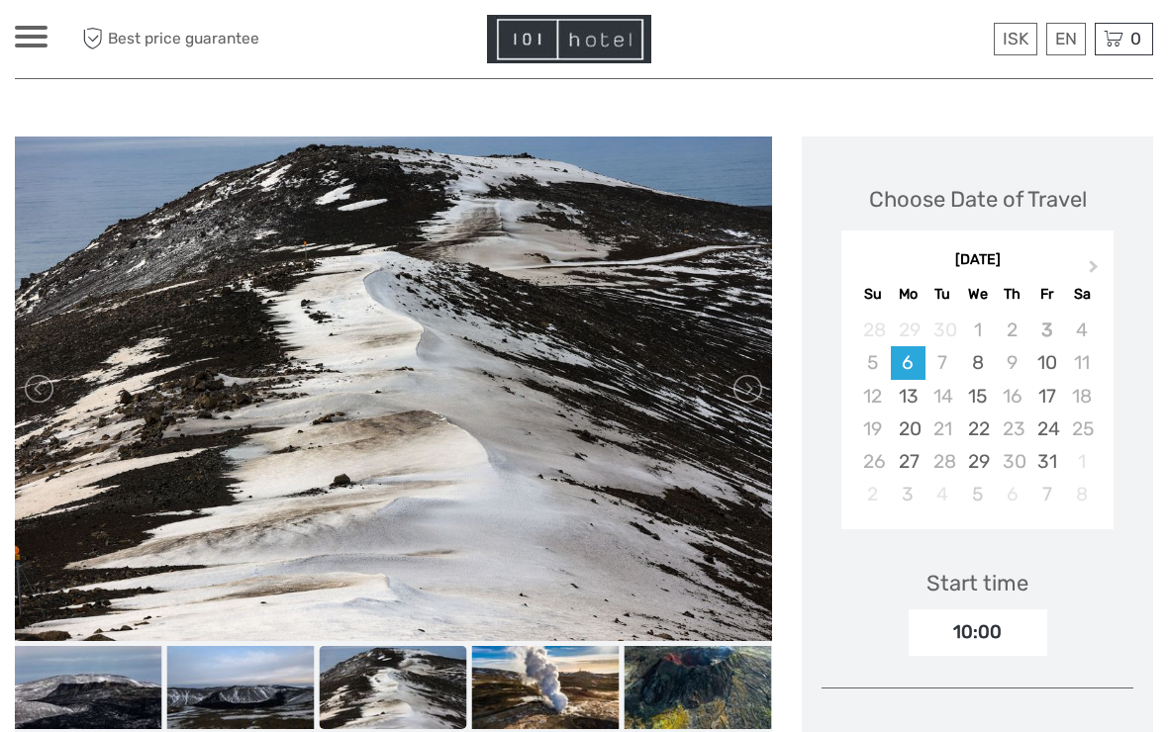
click at [752, 388] on link at bounding box center [746, 389] width 32 height 32
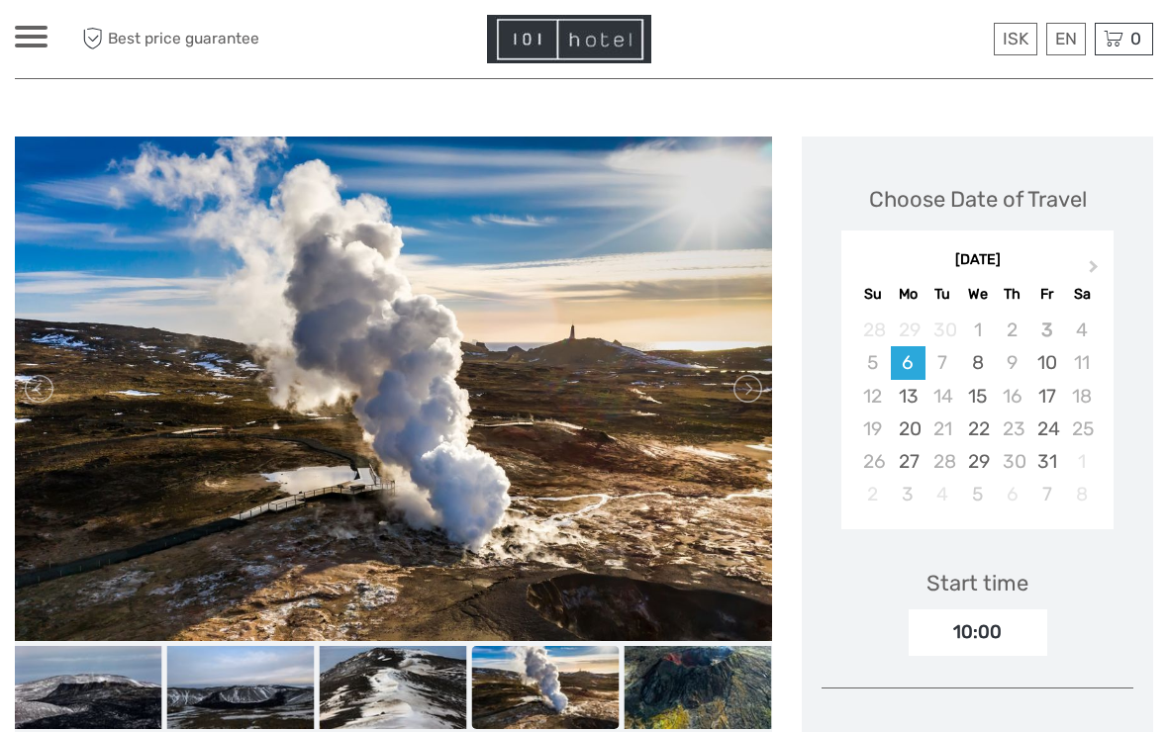
click at [760, 389] on link at bounding box center [746, 389] width 32 height 32
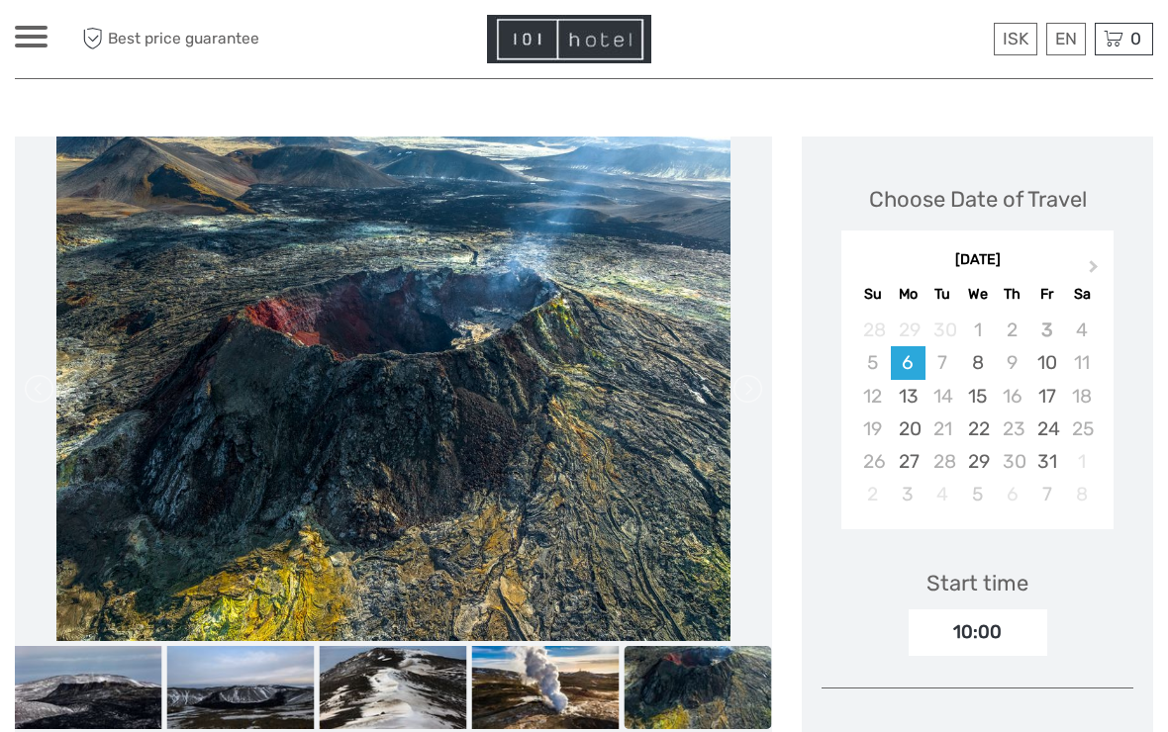
click at [33, 388] on link at bounding box center [41, 389] width 32 height 32
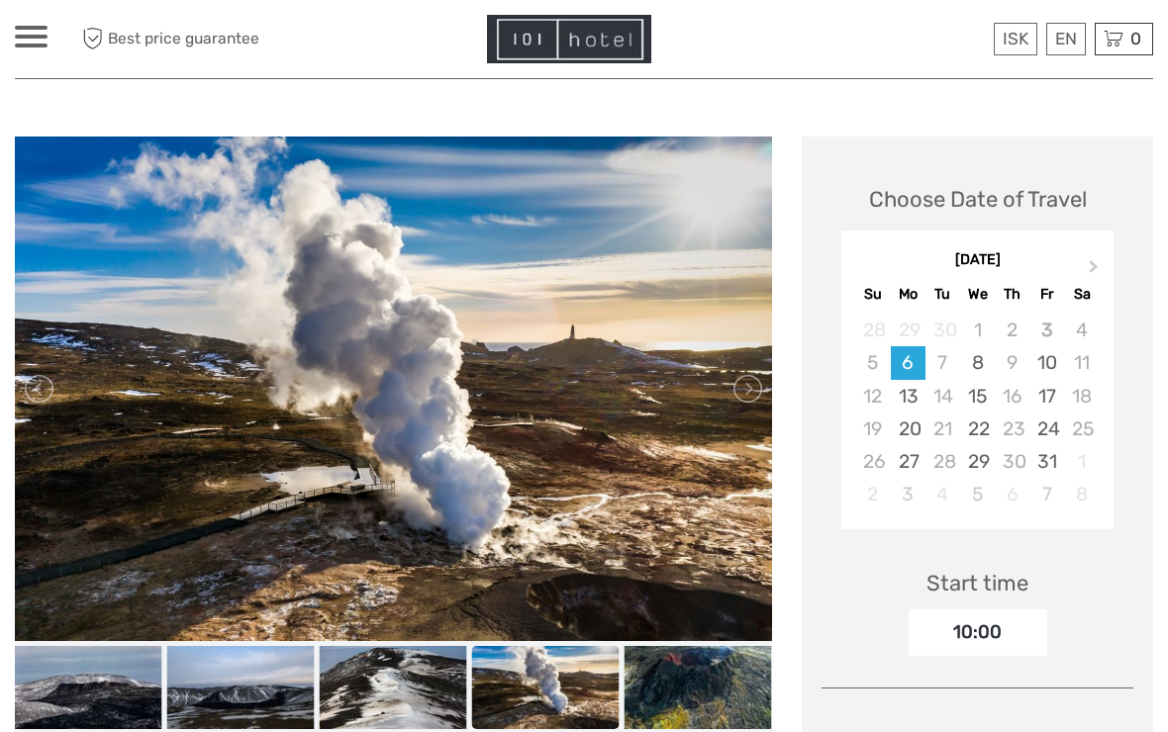
click at [748, 394] on link at bounding box center [746, 389] width 32 height 32
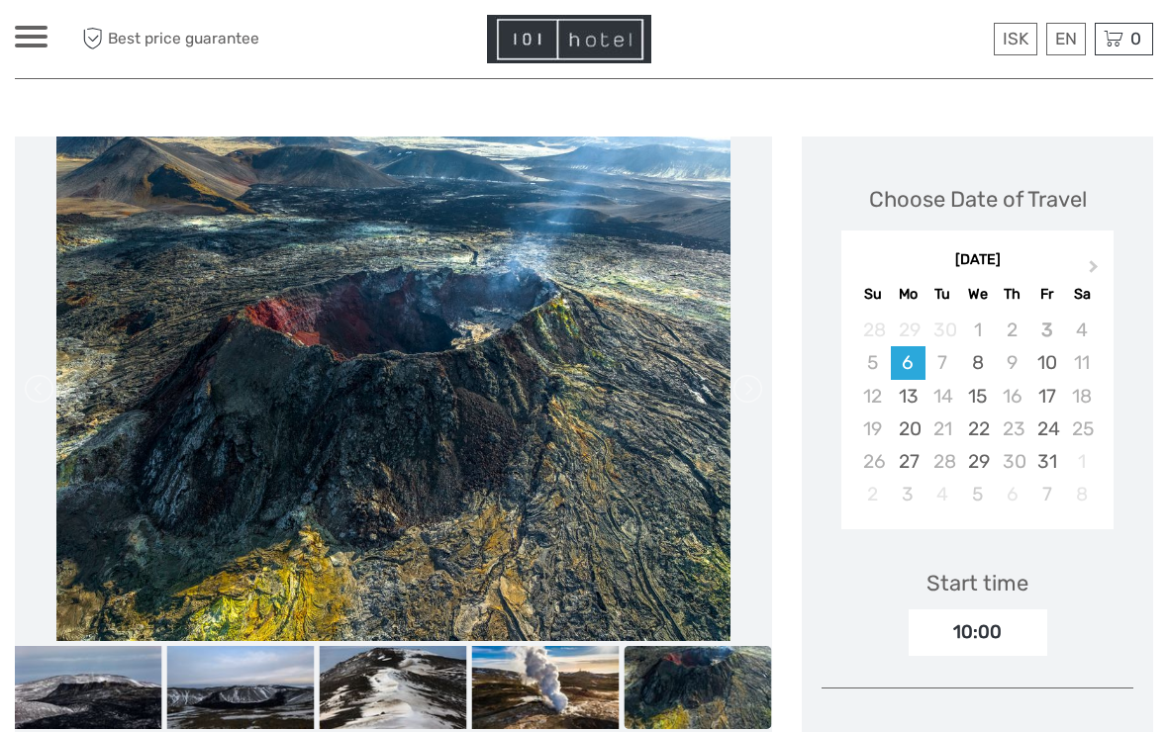
click at [746, 397] on link at bounding box center [746, 389] width 32 height 32
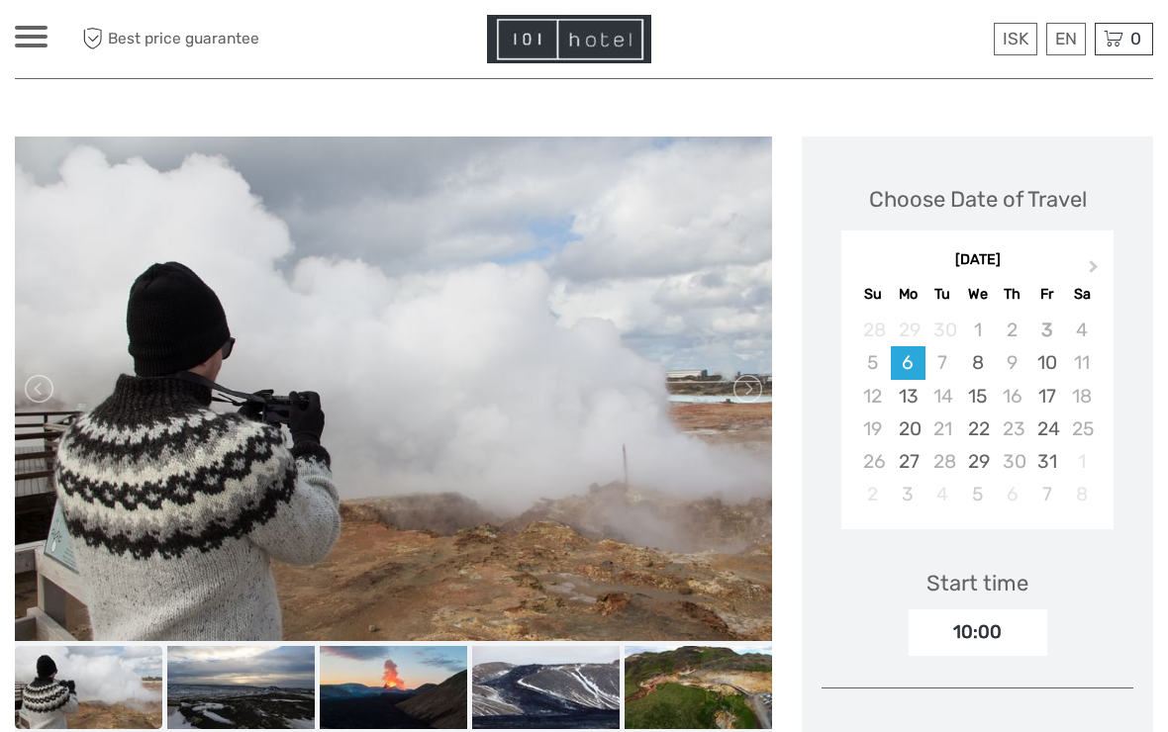
click at [752, 388] on link at bounding box center [746, 389] width 32 height 32
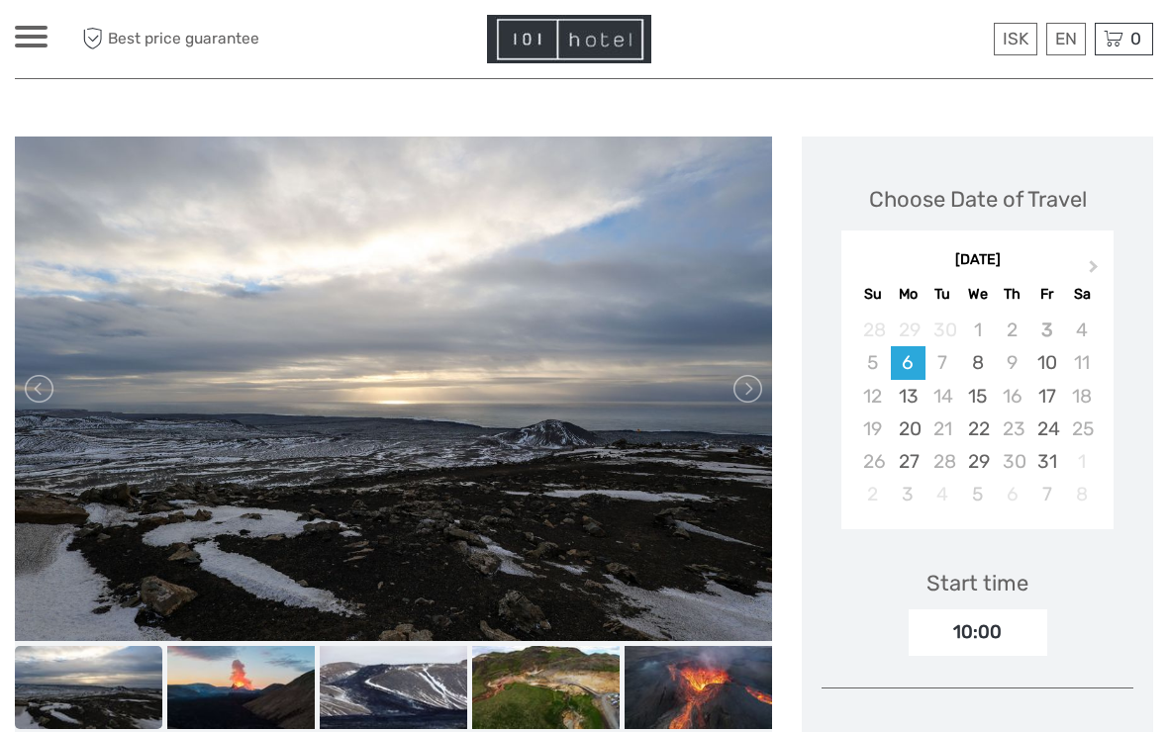
click at [748, 400] on link at bounding box center [746, 389] width 32 height 32
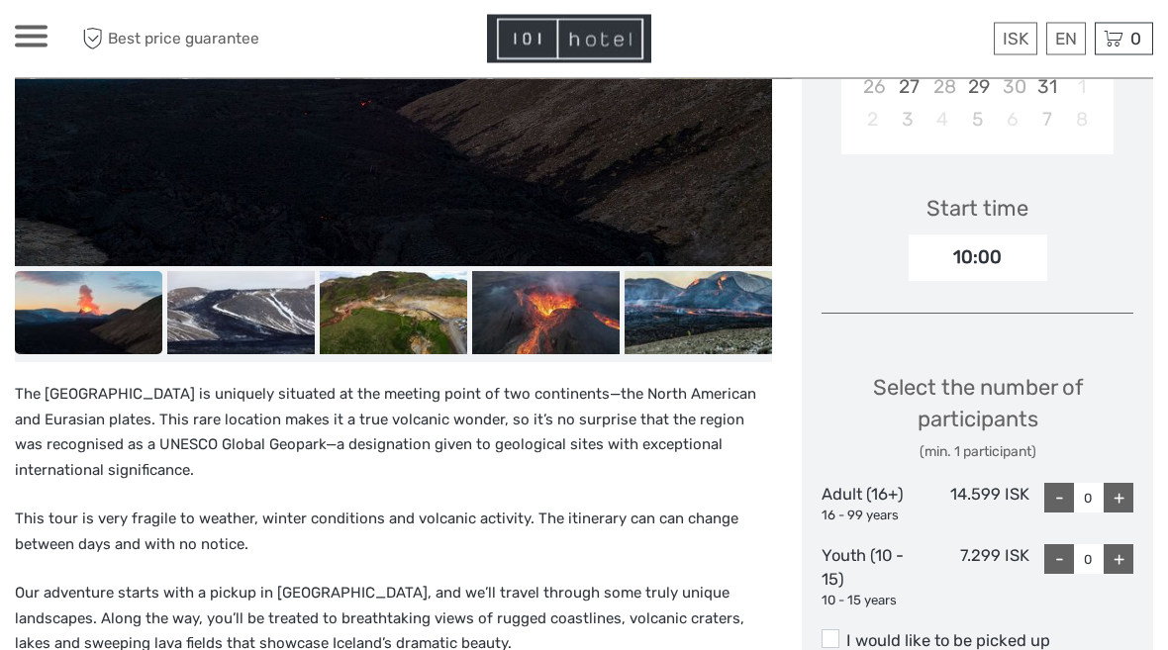
scroll to position [569, 0]
